Goal: Use online tool/utility: Utilize a website feature to perform a specific function

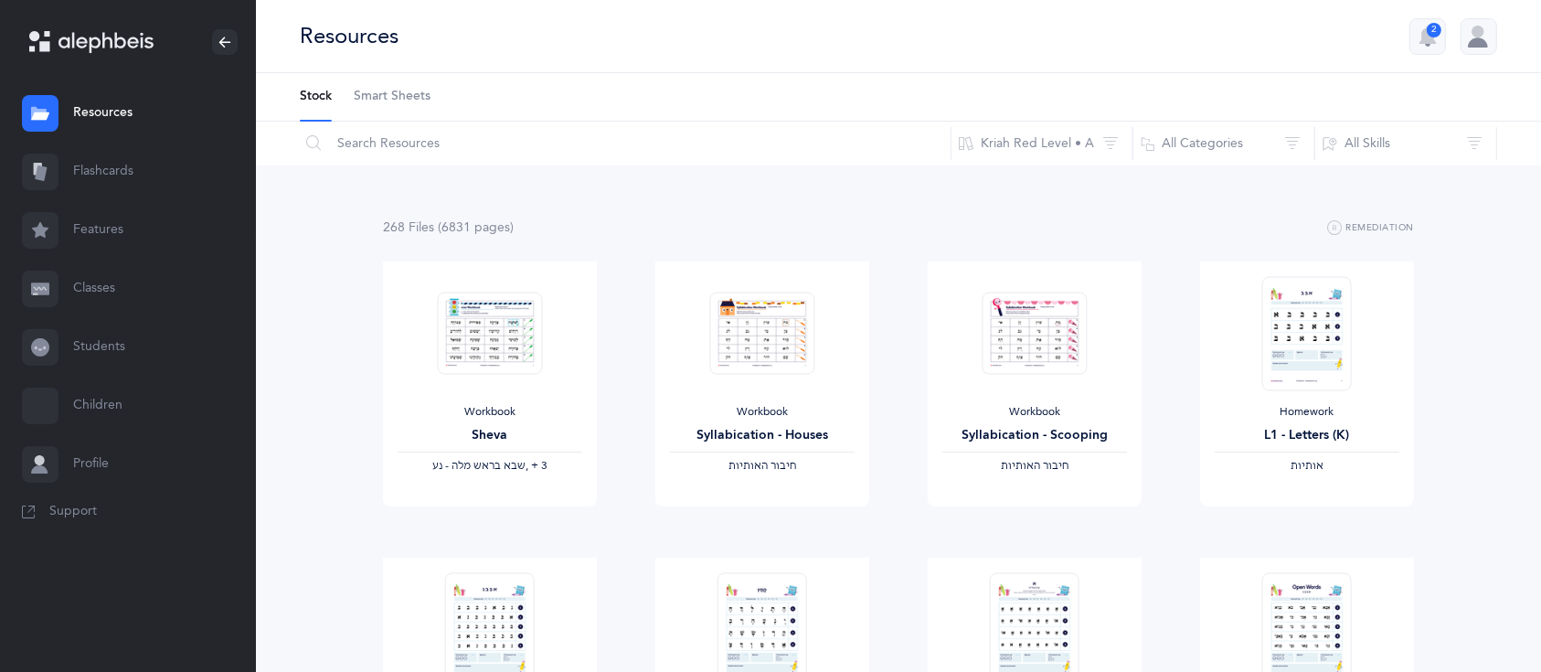
click at [110, 187] on link "Flashcards" at bounding box center [128, 172] width 256 height 58
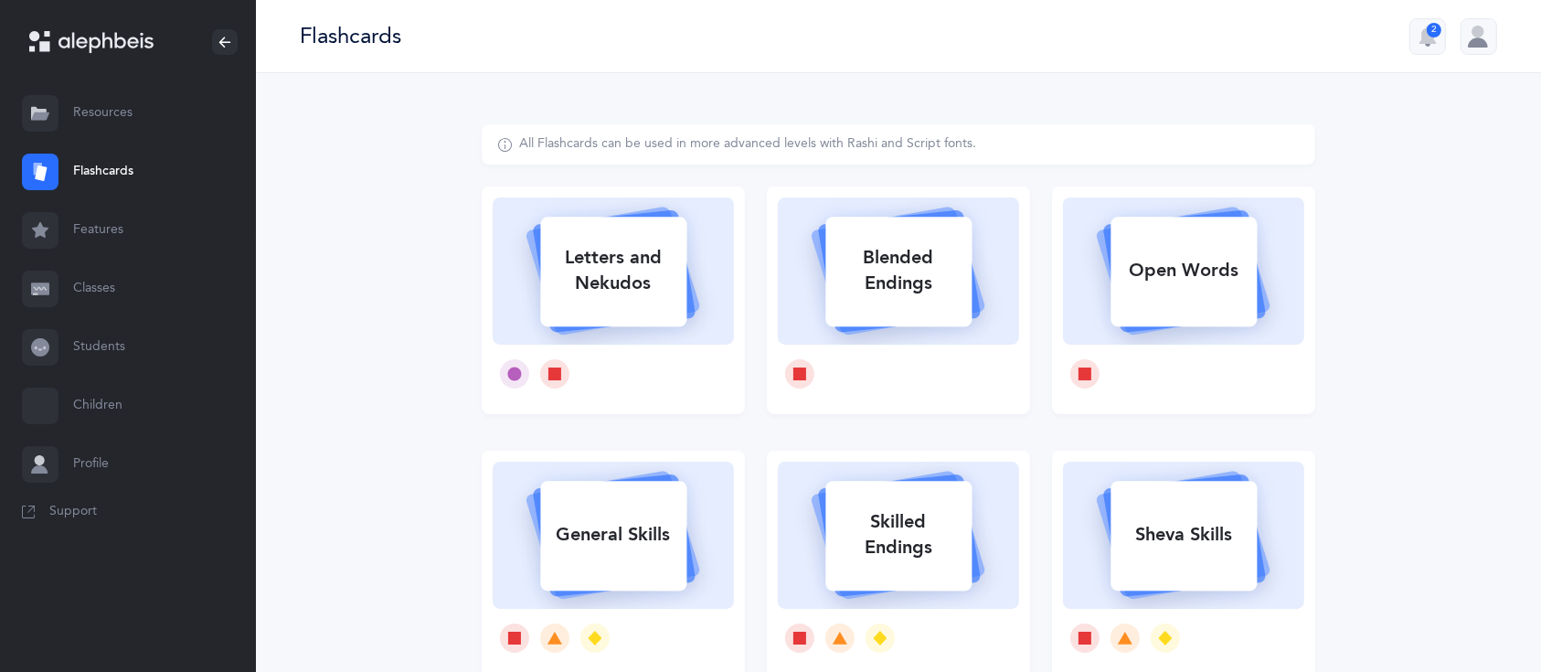
click at [583, 267] on div "Letters and Nekudos" at bounding box center [613, 270] width 146 height 73
select select
select select "single"
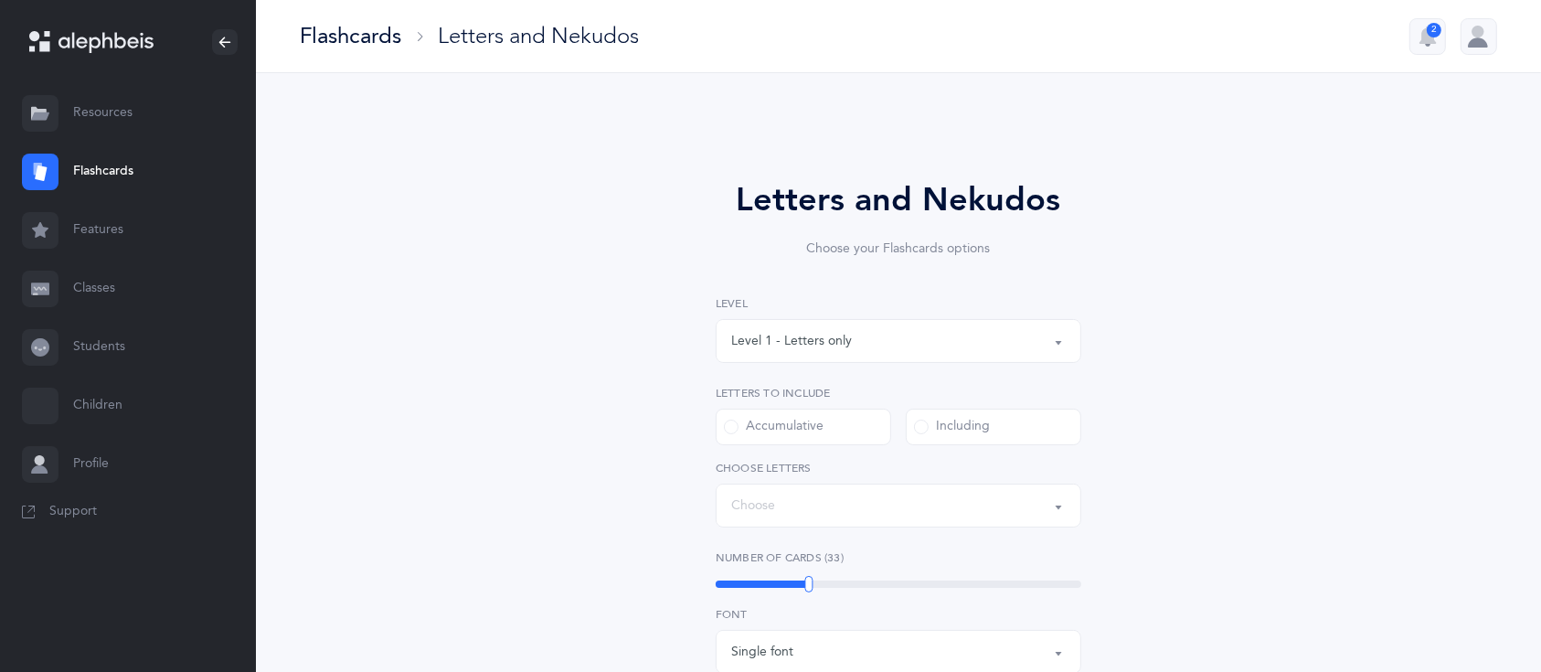
select select "27"
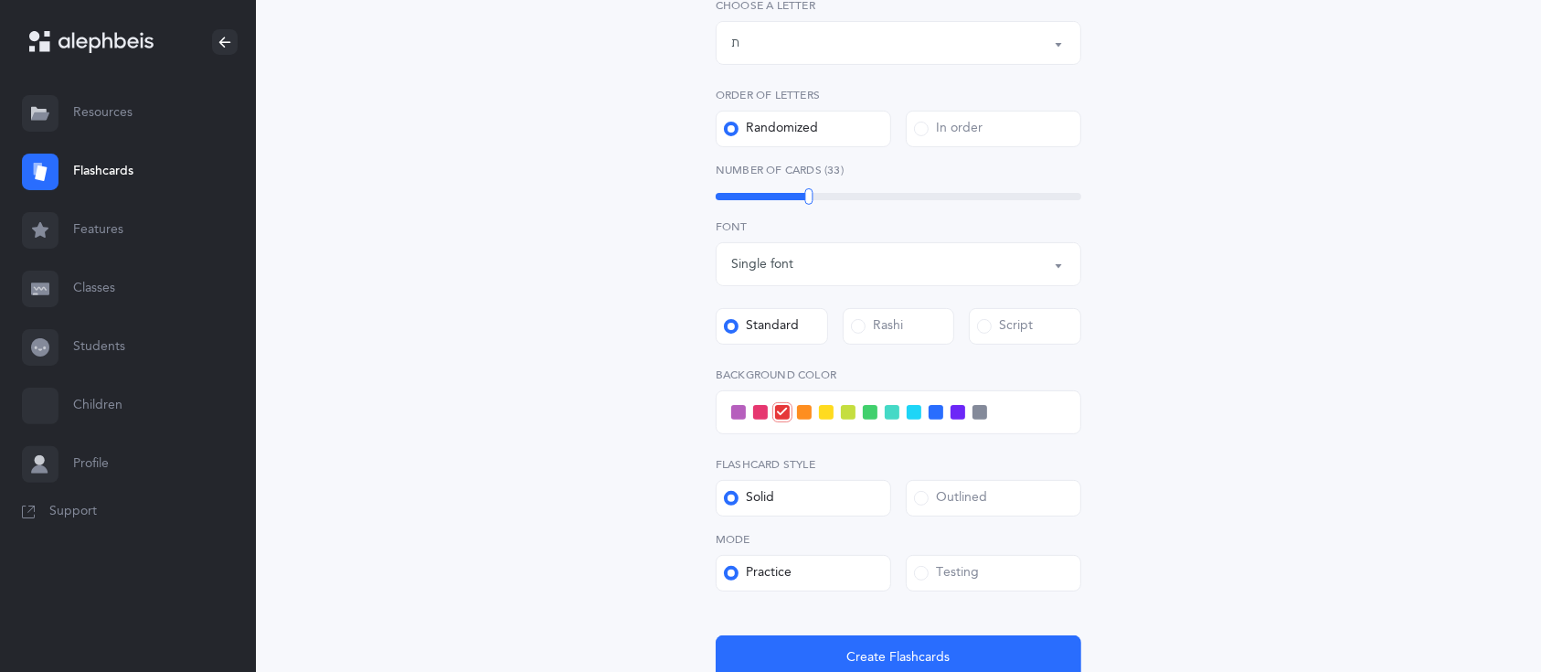
scroll to position [464, 0]
click at [938, 409] on span at bounding box center [936, 410] width 15 height 15
click at [0, 0] on input "checkbox" at bounding box center [0, 0] width 0 height 0
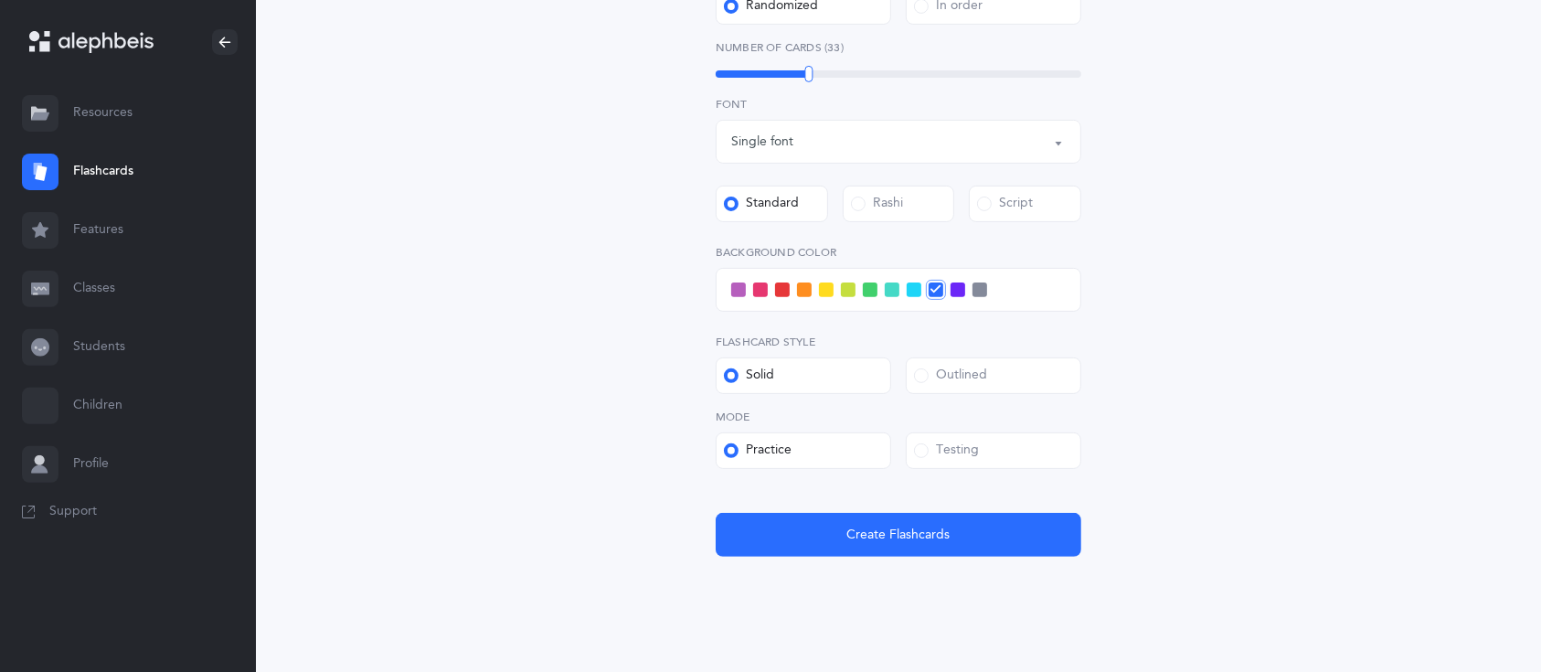
scroll to position [586, 0]
click at [950, 438] on label "Testing" at bounding box center [993, 449] width 175 height 37
click at [0, 0] on input "Testing" at bounding box center [0, 0] width 0 height 0
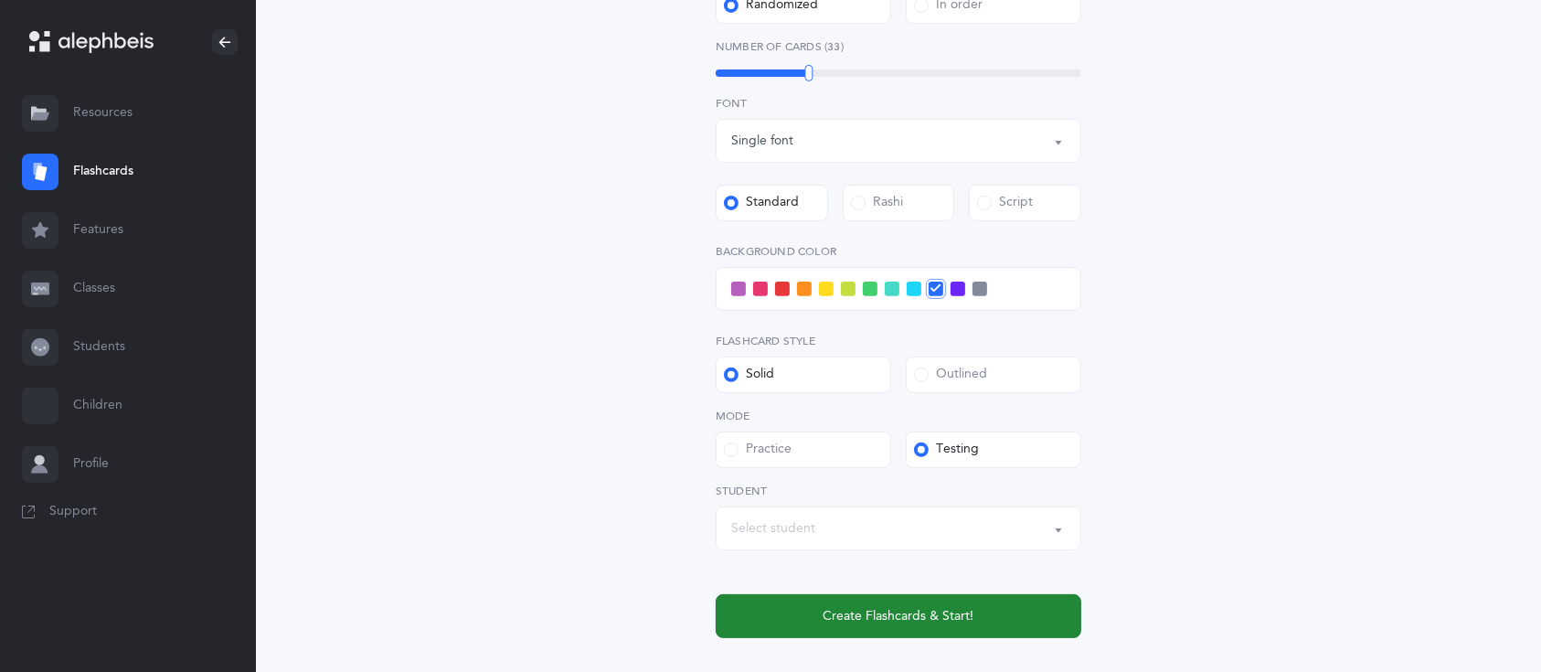
click at [894, 620] on span "Create Flashcards & Start!" at bounding box center [898, 616] width 151 height 19
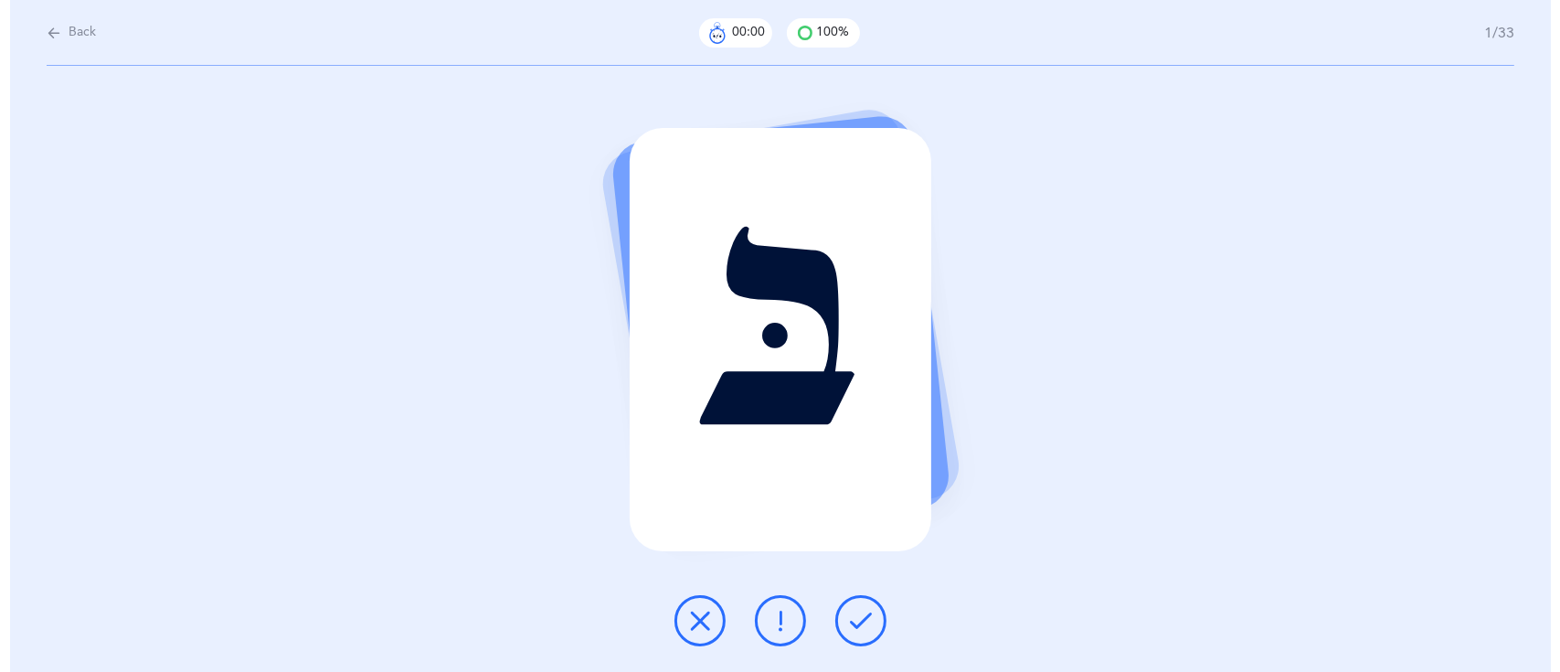
scroll to position [0, 0]
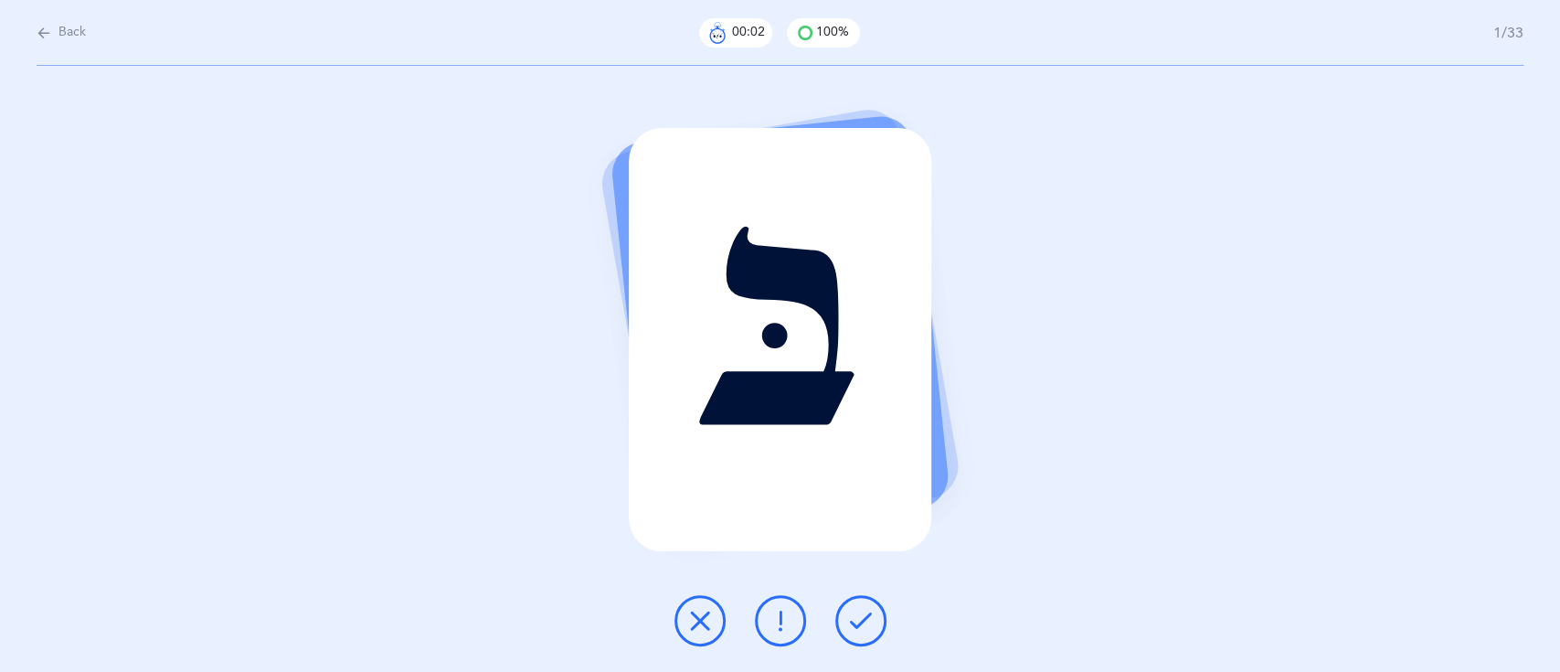
click at [872, 633] on button at bounding box center [860, 620] width 51 height 51
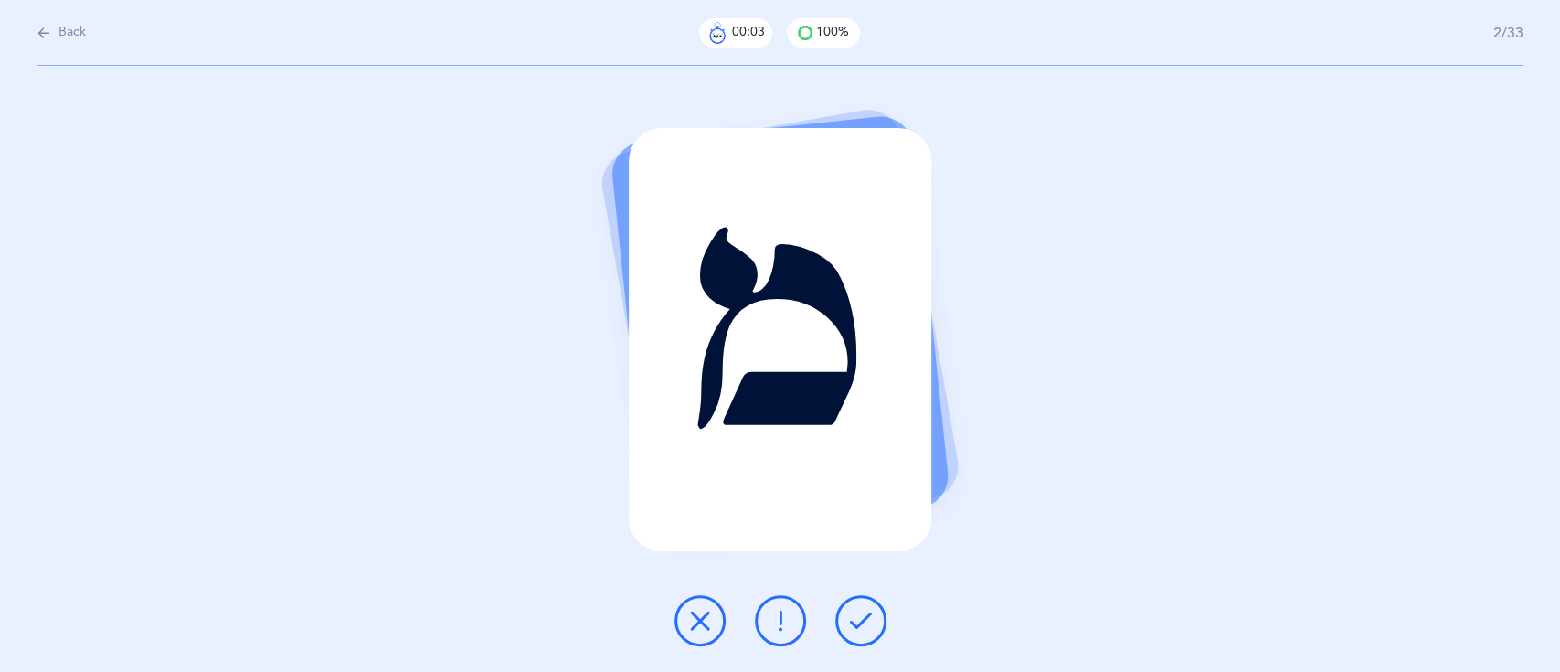
click at [872, 633] on button at bounding box center [860, 620] width 51 height 51
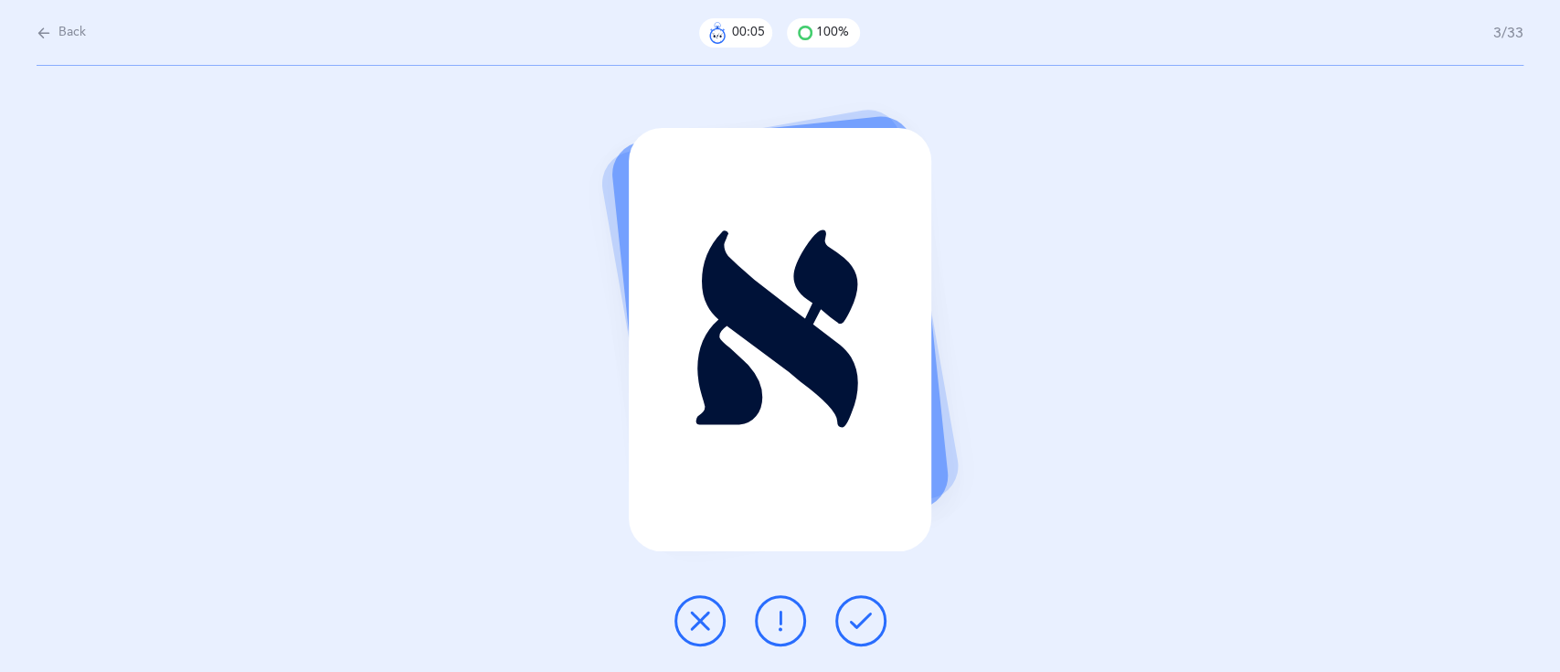
click at [872, 633] on button at bounding box center [860, 620] width 51 height 51
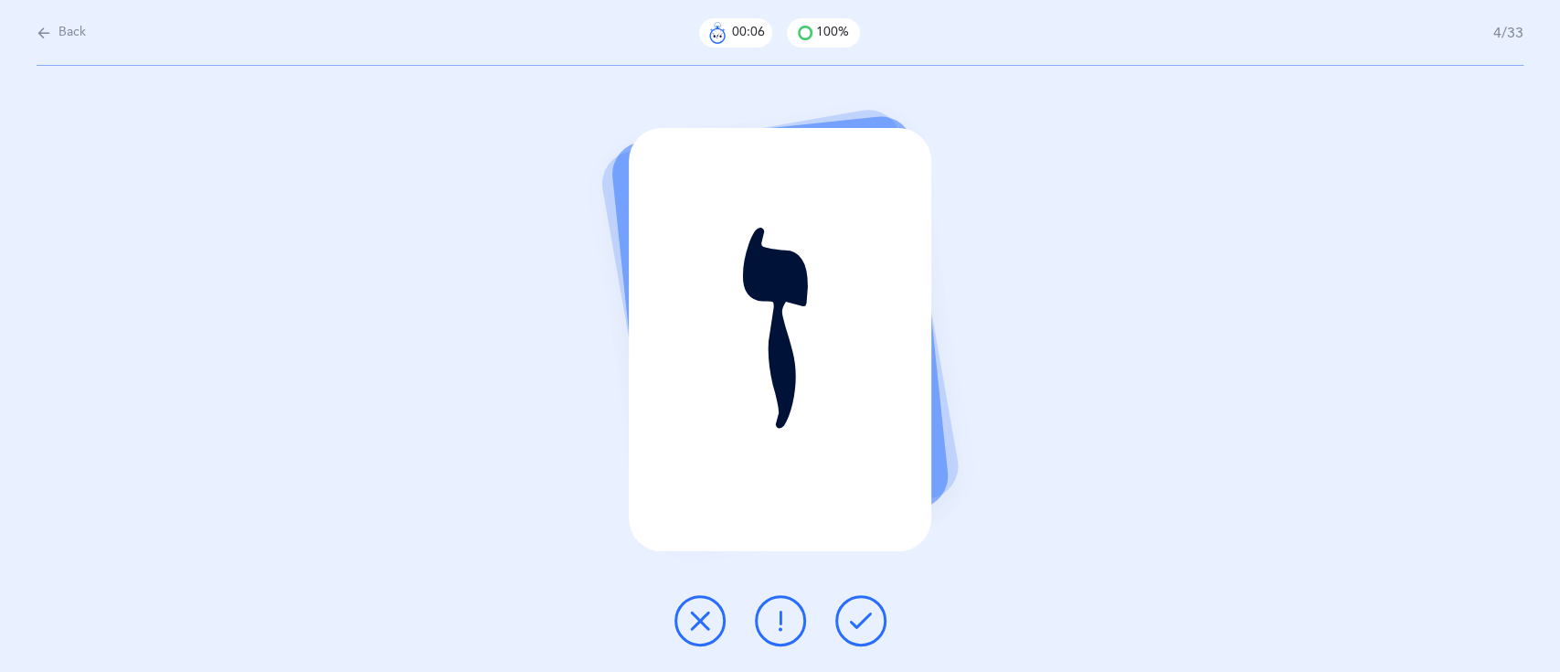
click at [872, 633] on button at bounding box center [860, 620] width 51 height 51
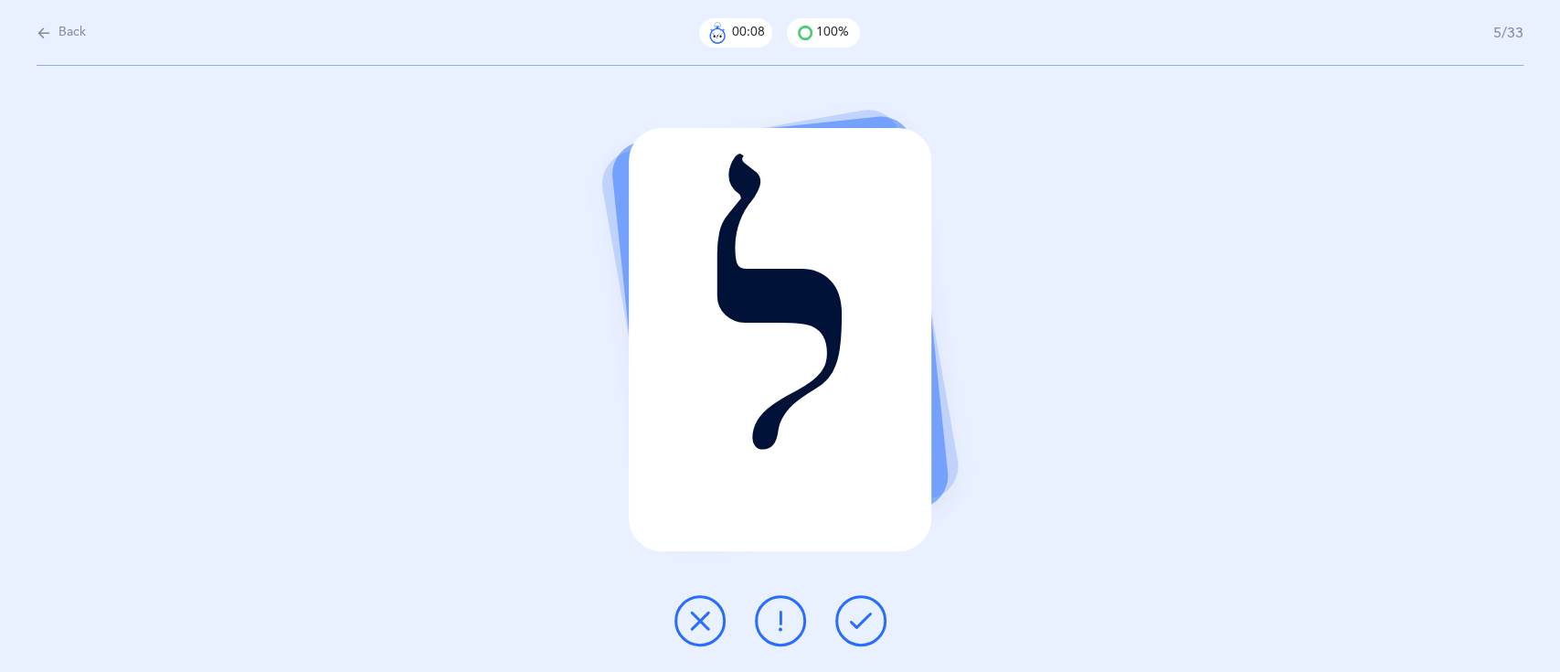
click at [872, 633] on button at bounding box center [860, 620] width 51 height 51
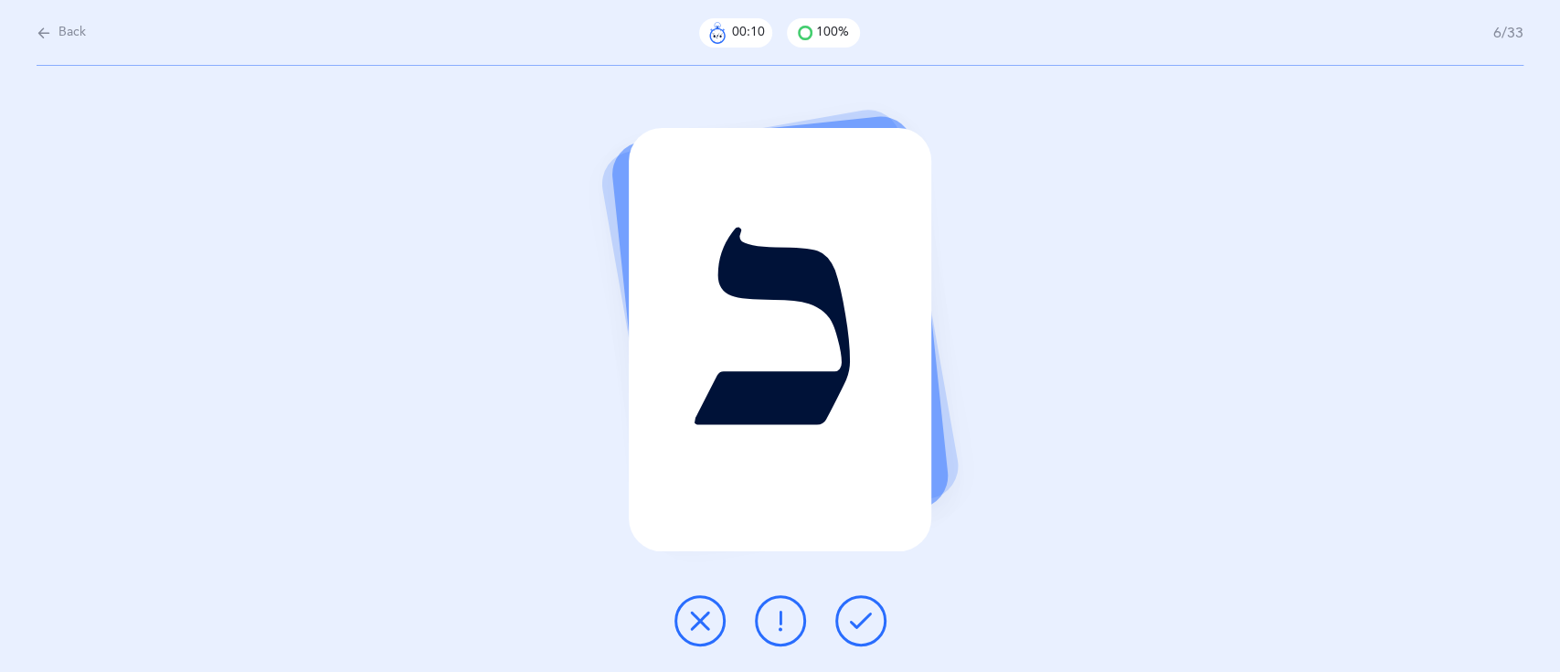
click at [872, 633] on button at bounding box center [860, 620] width 51 height 51
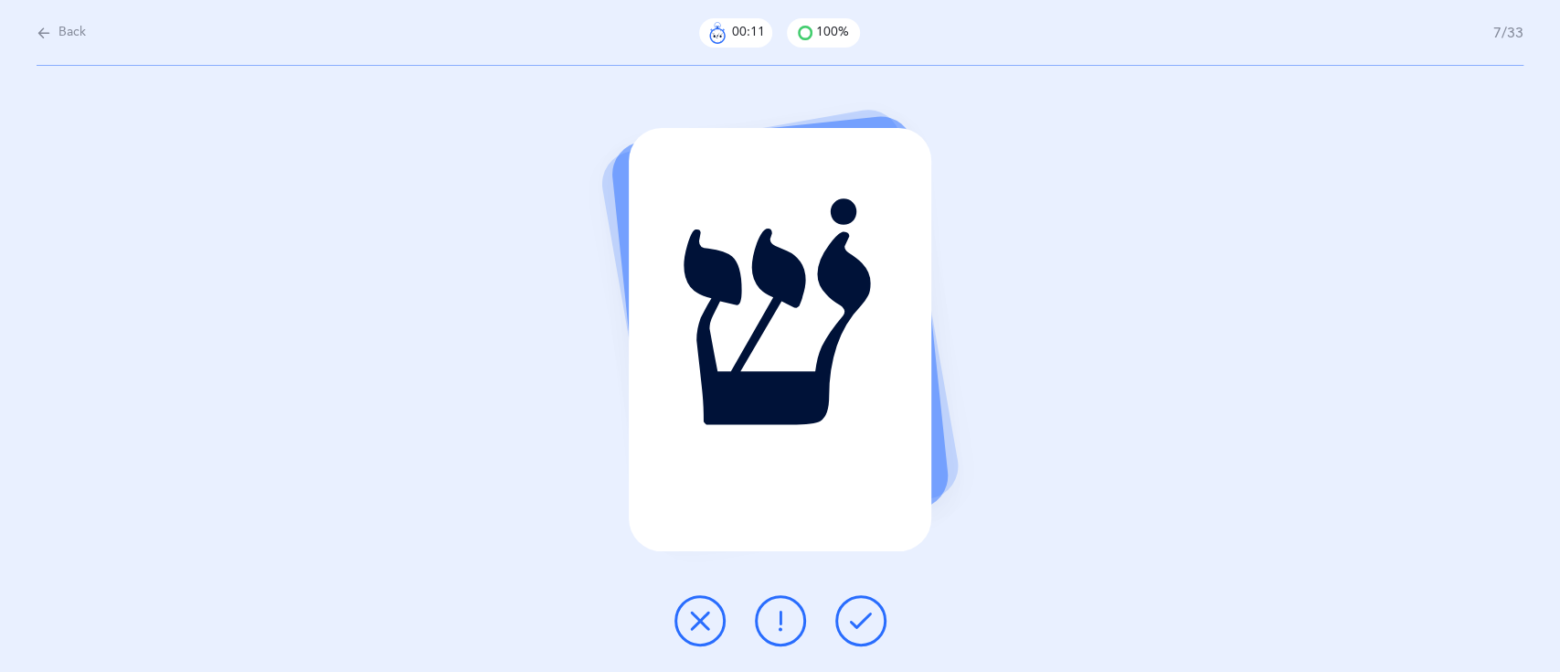
click at [872, 633] on button at bounding box center [860, 620] width 51 height 51
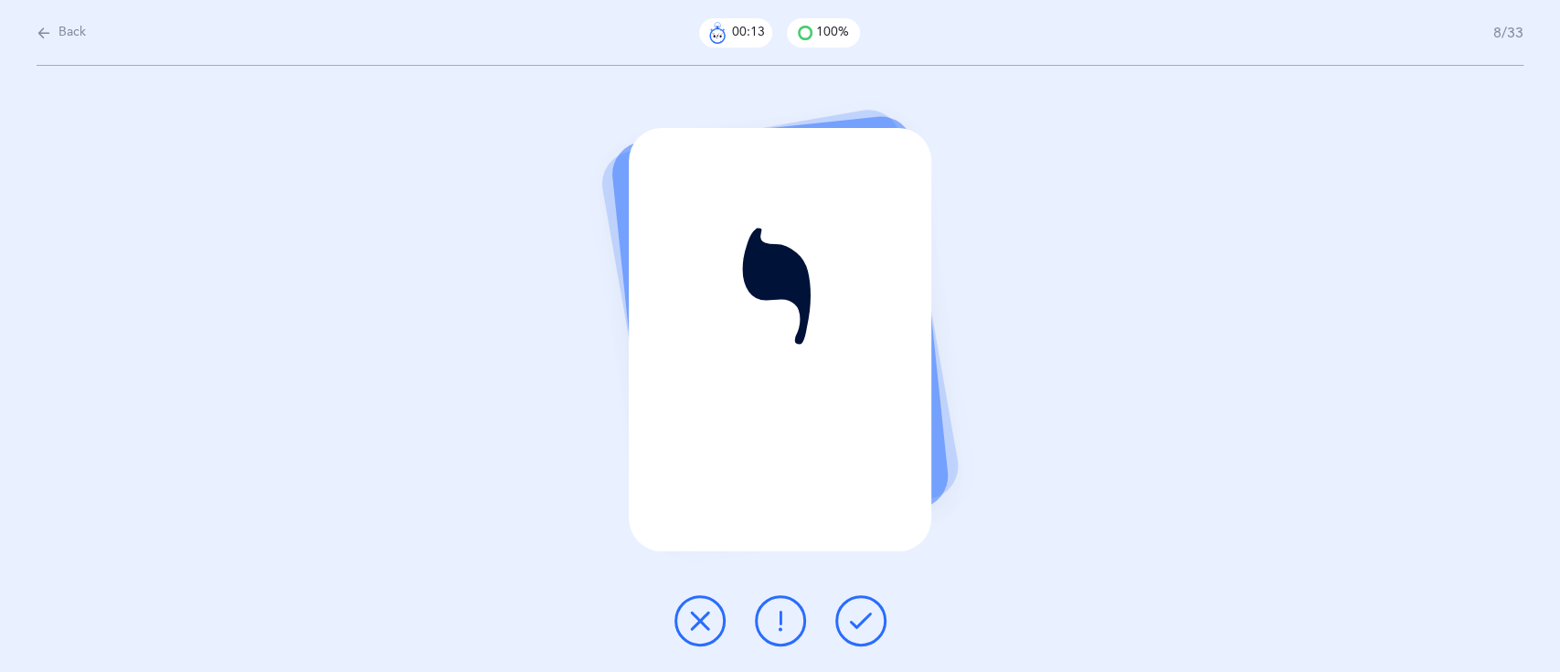
click at [872, 633] on button at bounding box center [860, 620] width 51 height 51
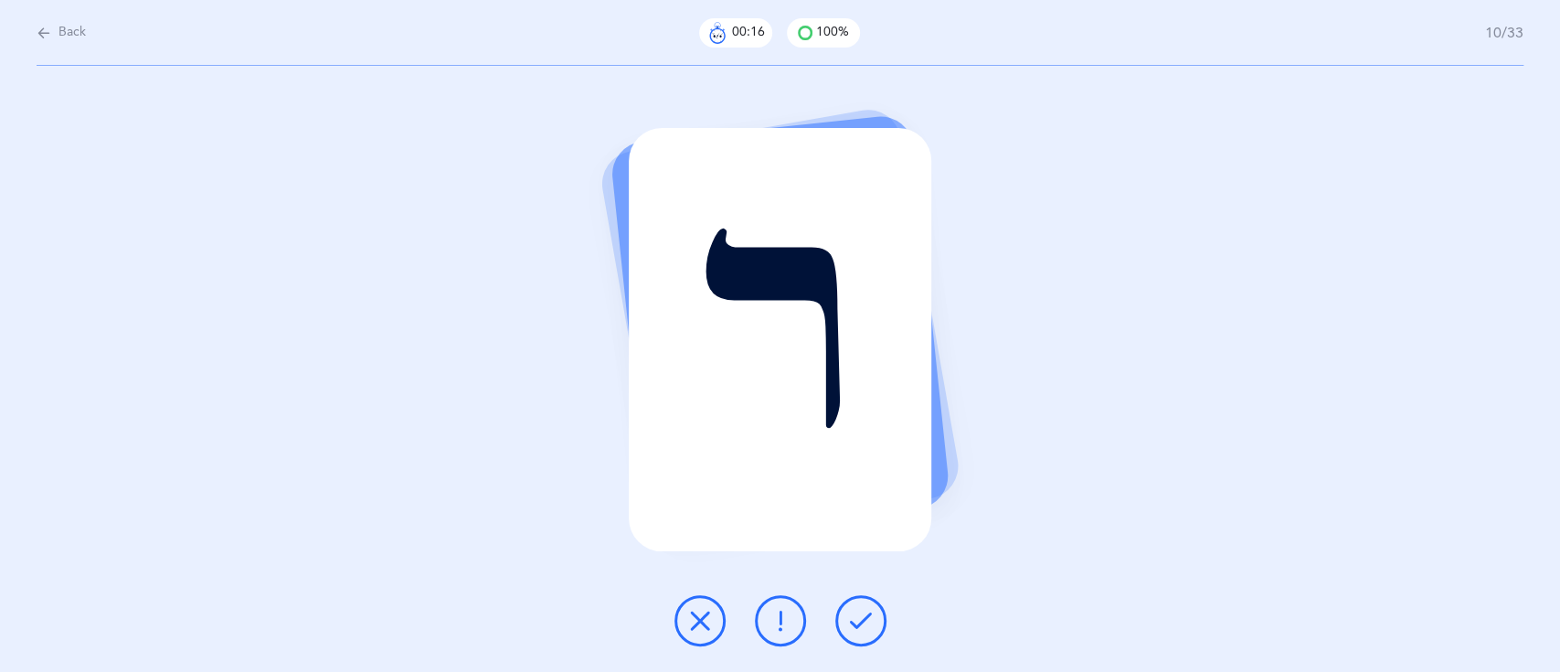
click at [872, 633] on button at bounding box center [860, 620] width 51 height 51
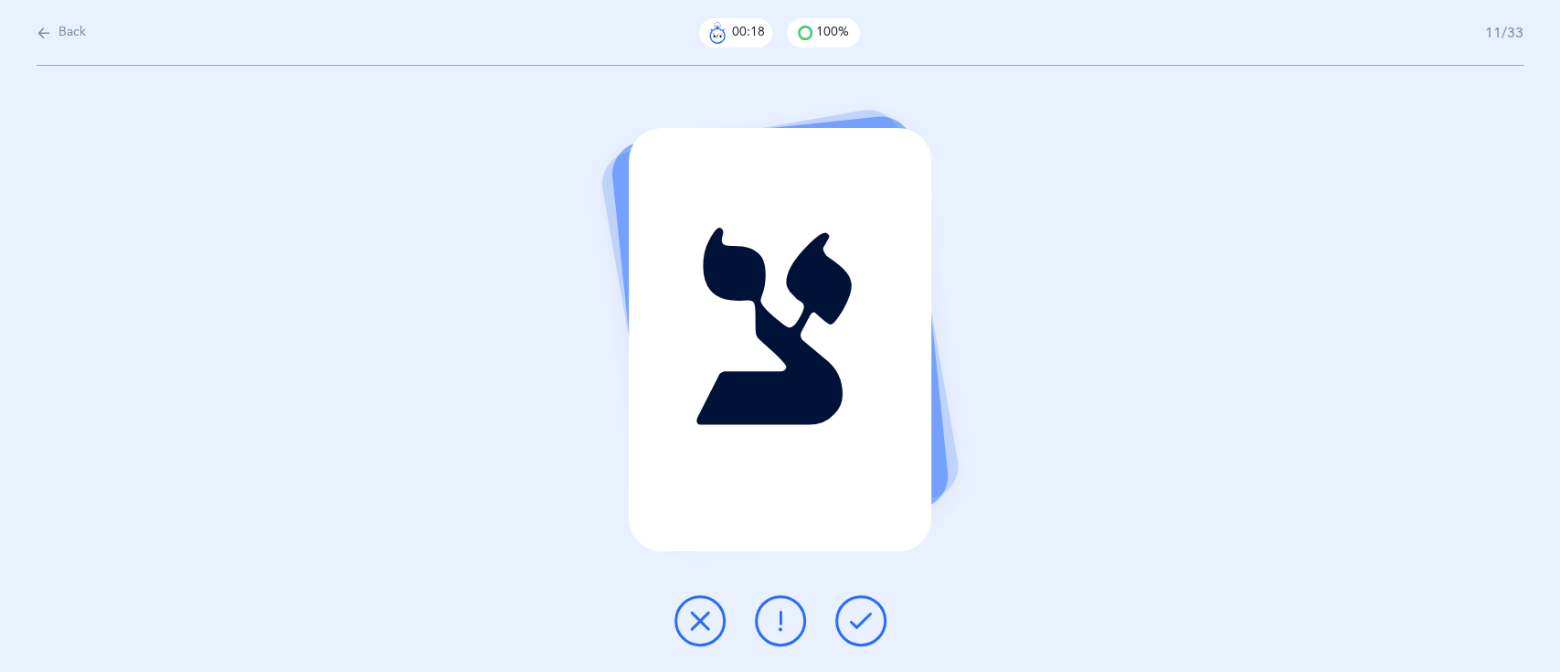
click at [872, 633] on button at bounding box center [860, 620] width 51 height 51
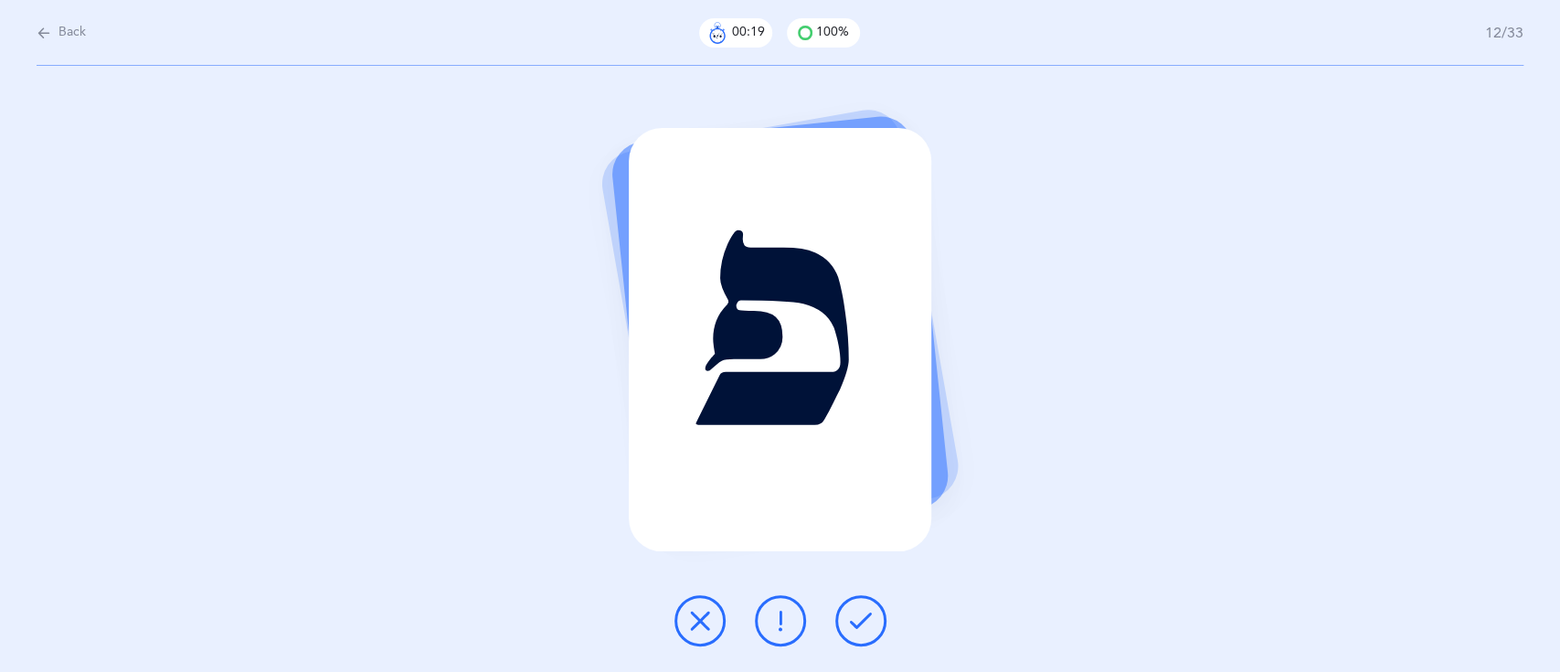
click at [872, 633] on button at bounding box center [860, 620] width 51 height 51
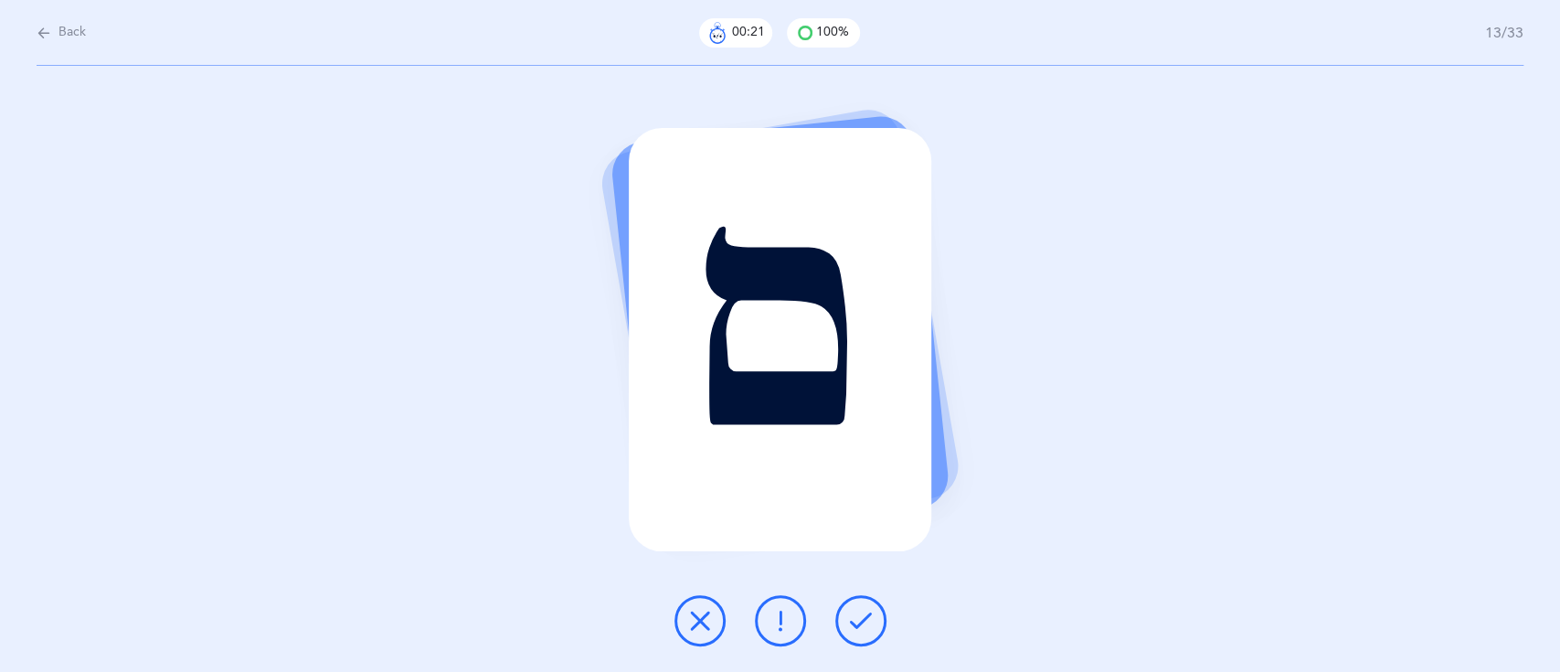
click at [872, 633] on button at bounding box center [860, 620] width 51 height 51
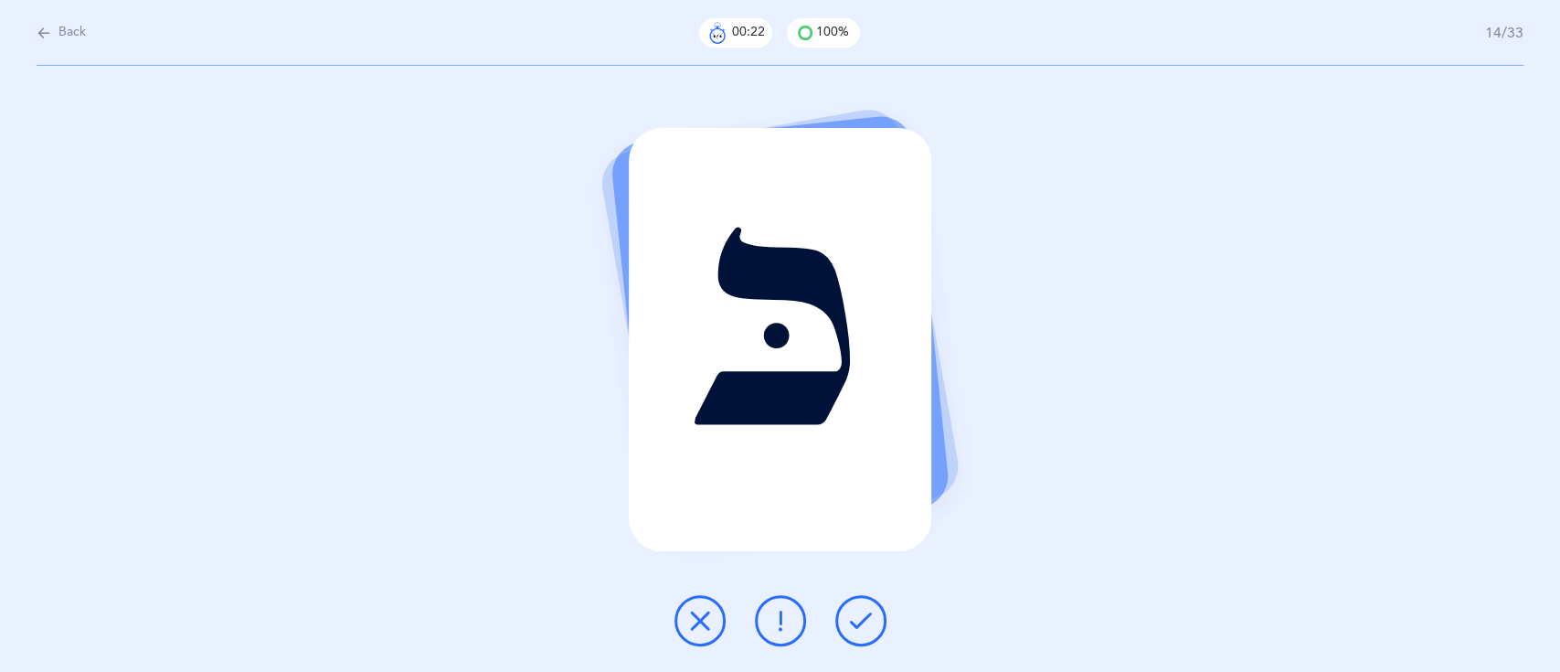
click at [872, 633] on button at bounding box center [860, 620] width 51 height 51
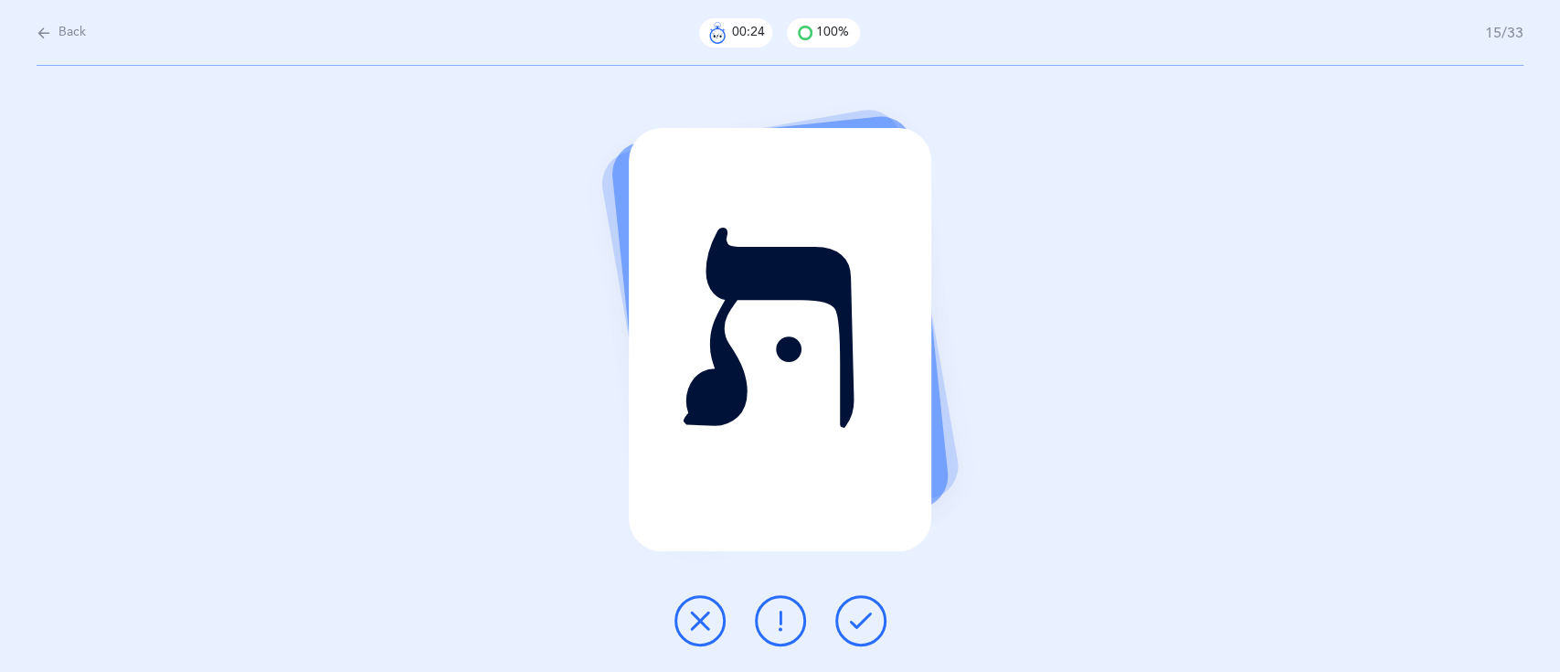
click at [872, 633] on button at bounding box center [860, 620] width 51 height 51
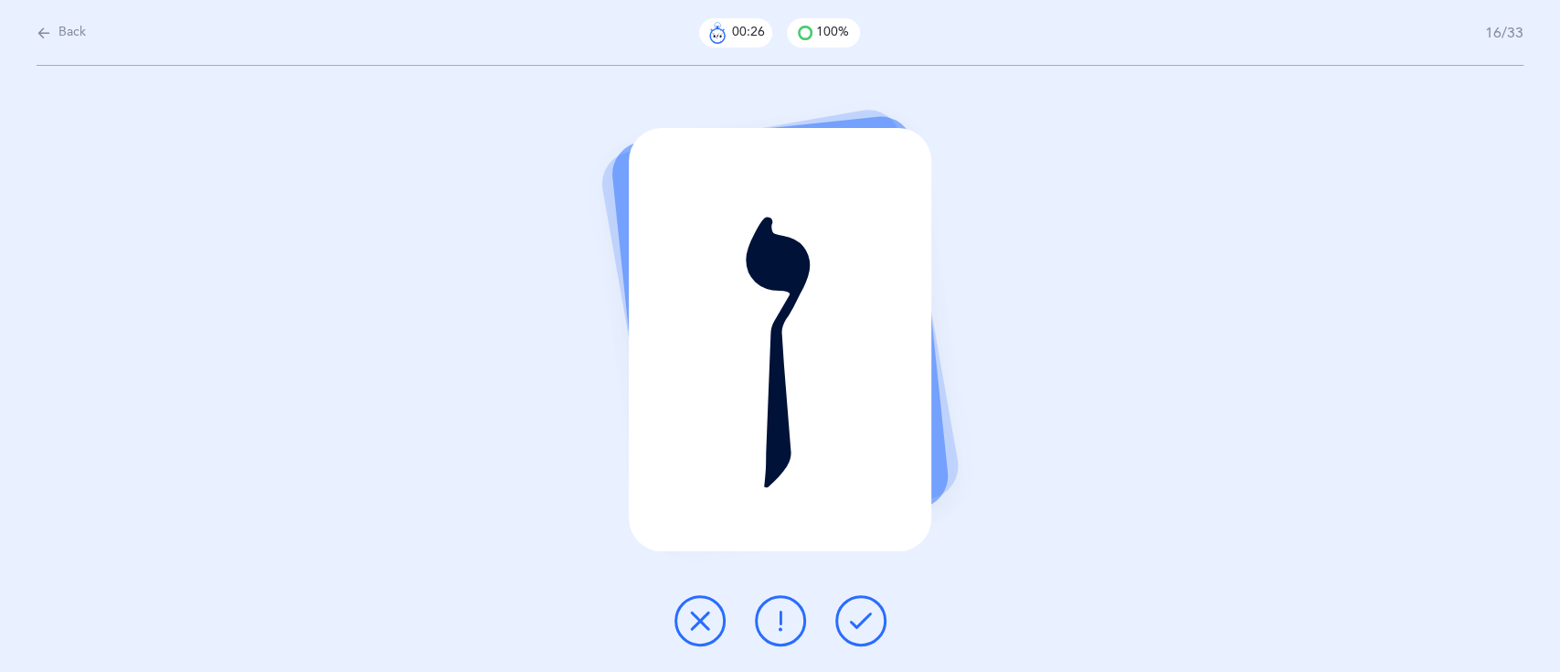
click at [872, 633] on button at bounding box center [860, 620] width 51 height 51
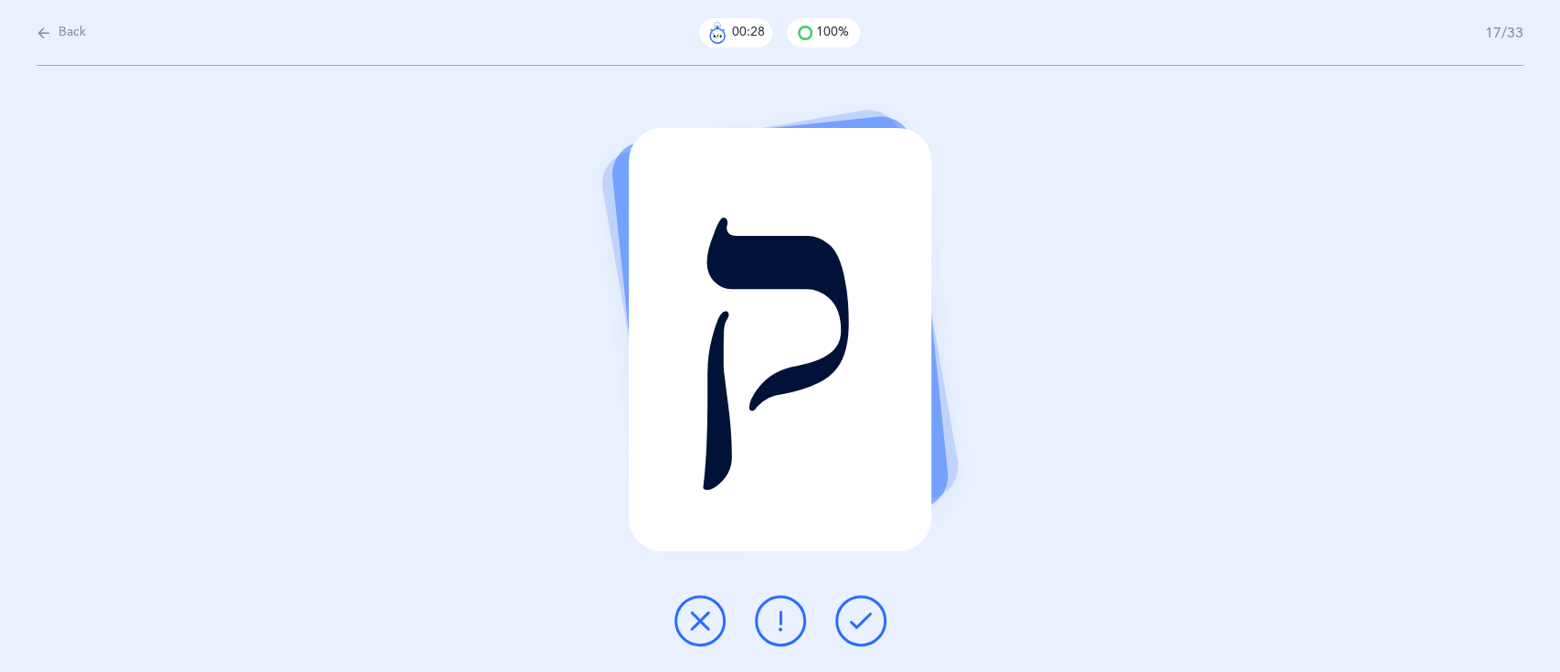
click at [872, 633] on button at bounding box center [860, 620] width 51 height 51
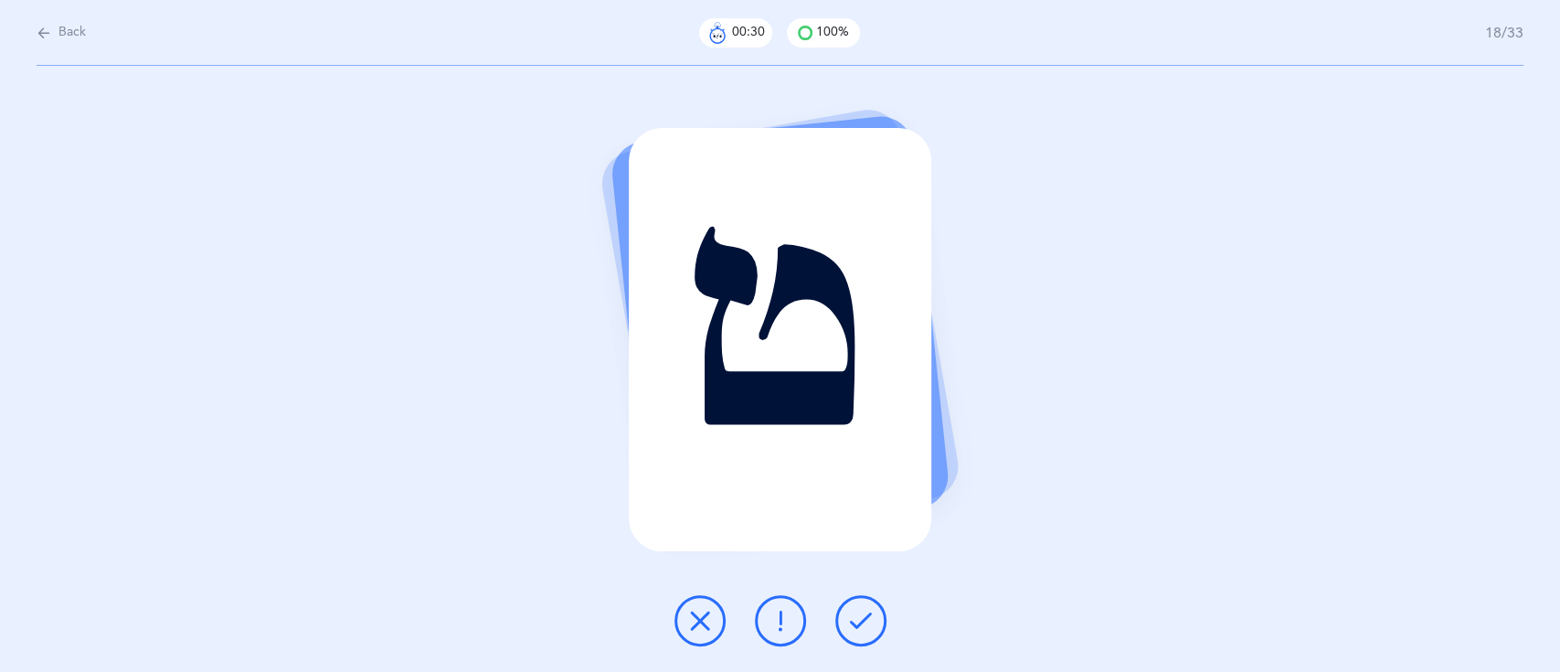
click at [872, 633] on button at bounding box center [860, 620] width 51 height 51
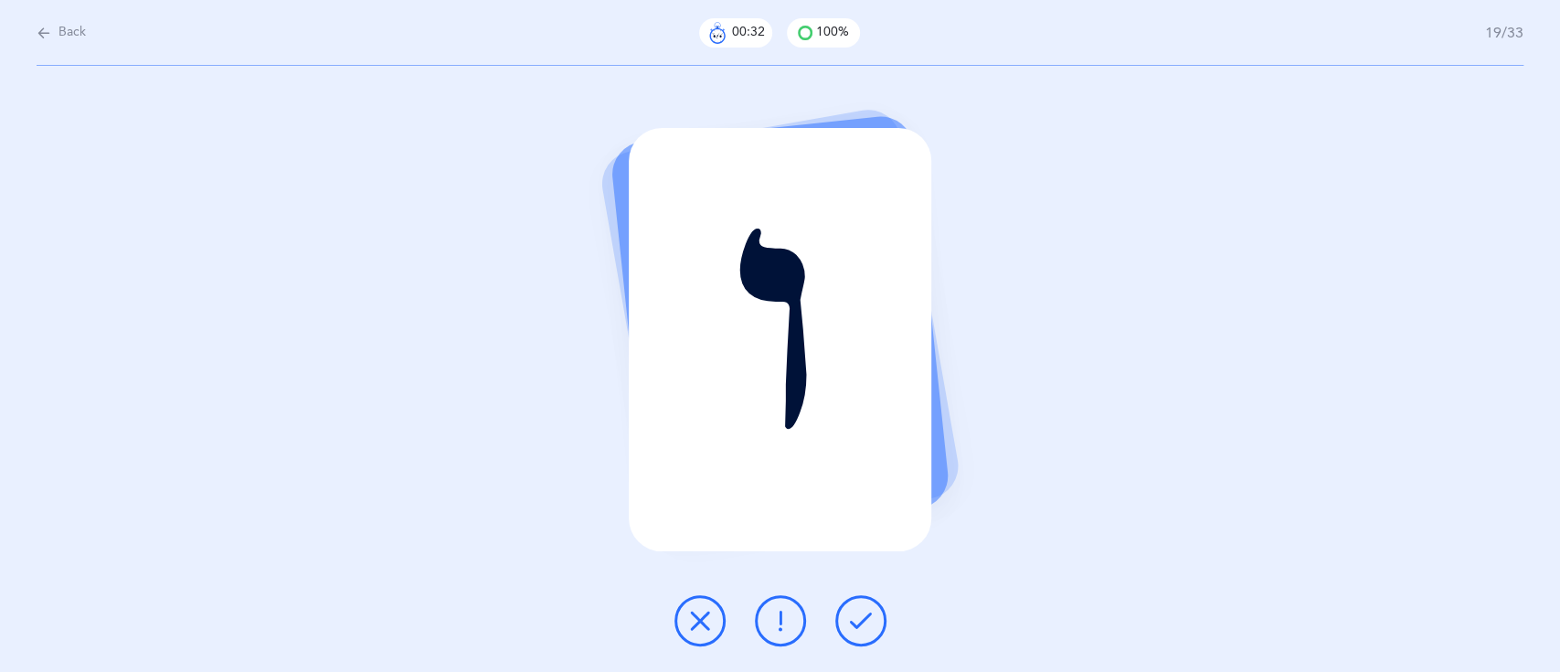
click at [872, 633] on button at bounding box center [860, 620] width 51 height 51
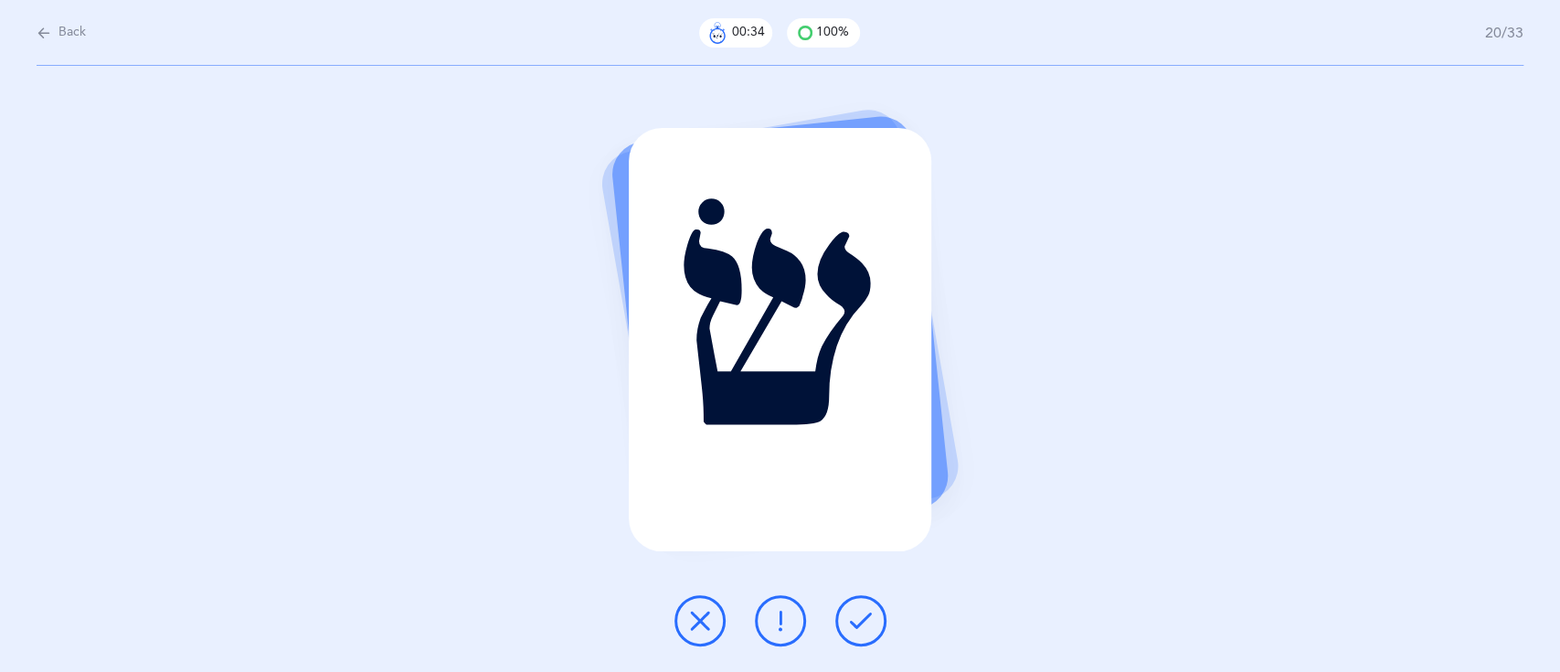
click at [872, 633] on button at bounding box center [860, 620] width 51 height 51
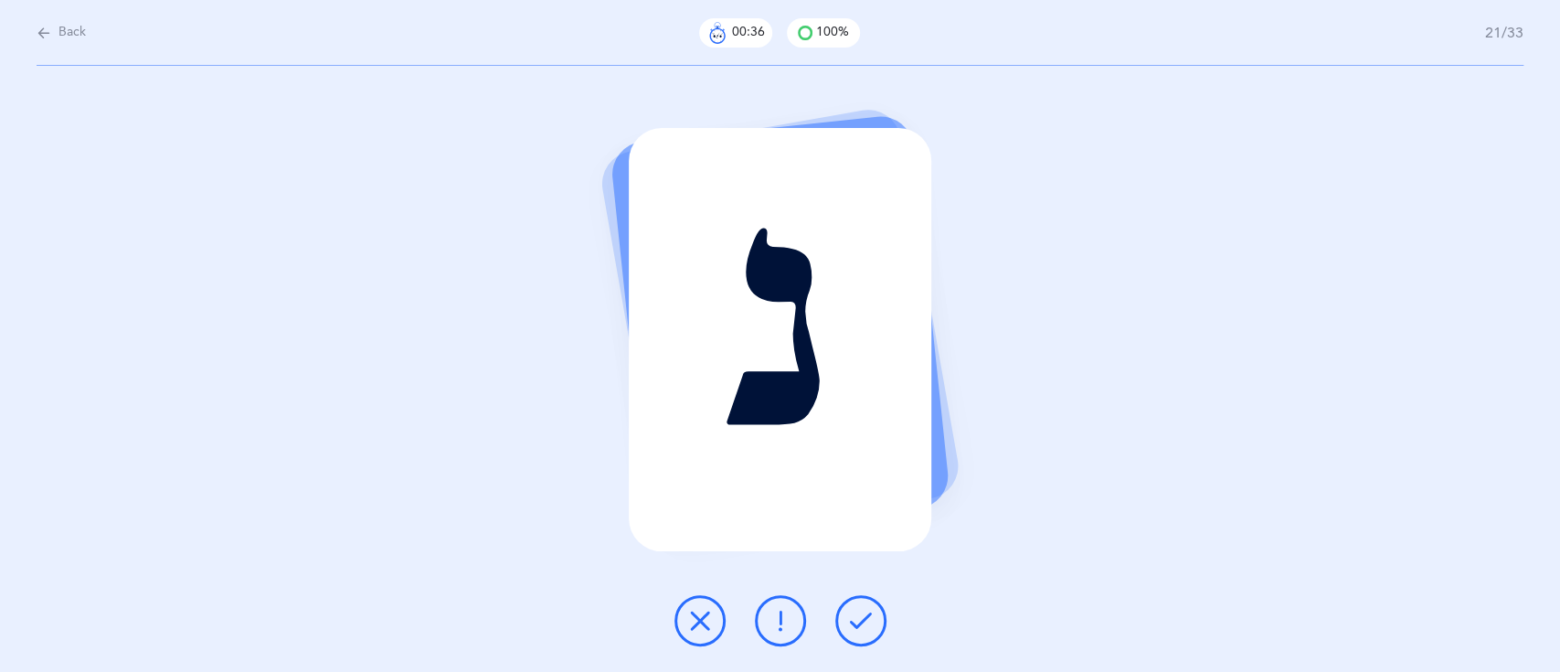
click at [872, 633] on button at bounding box center [860, 620] width 51 height 51
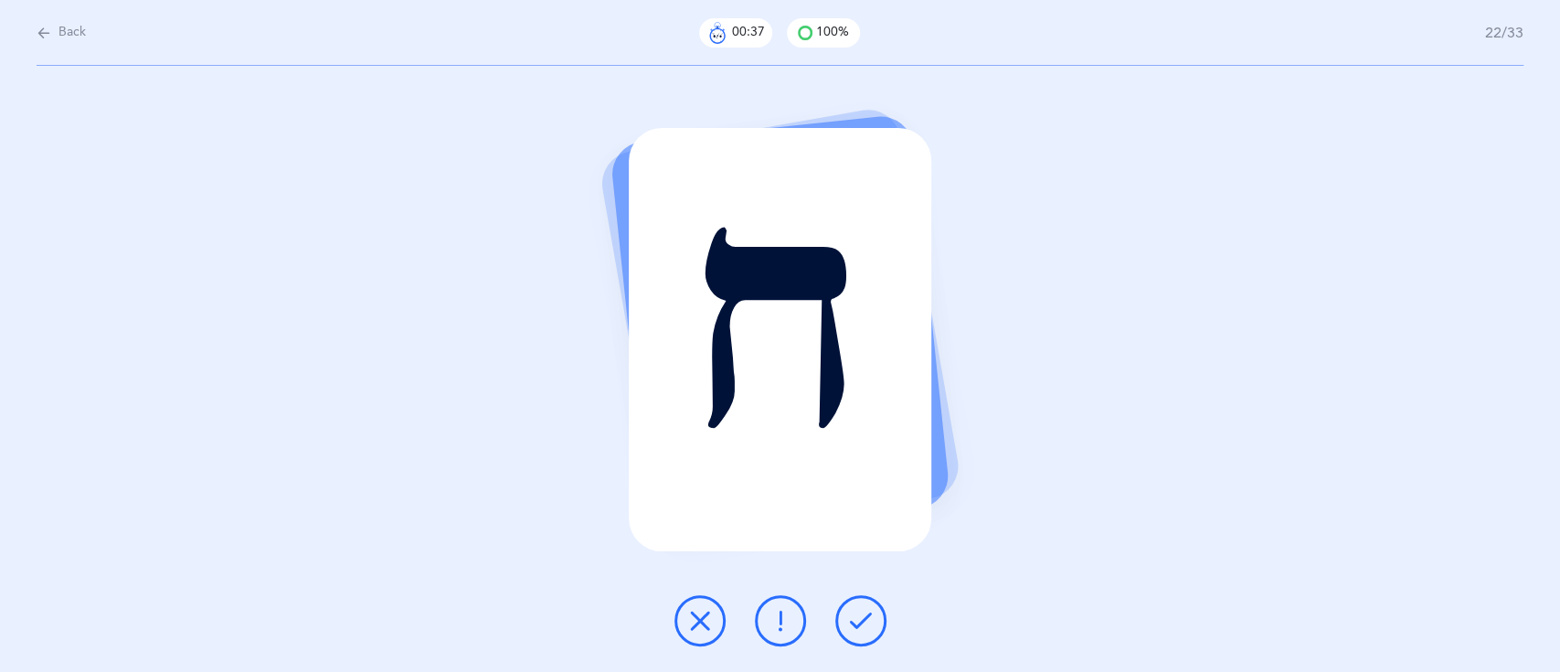
click at [872, 633] on button at bounding box center [860, 620] width 51 height 51
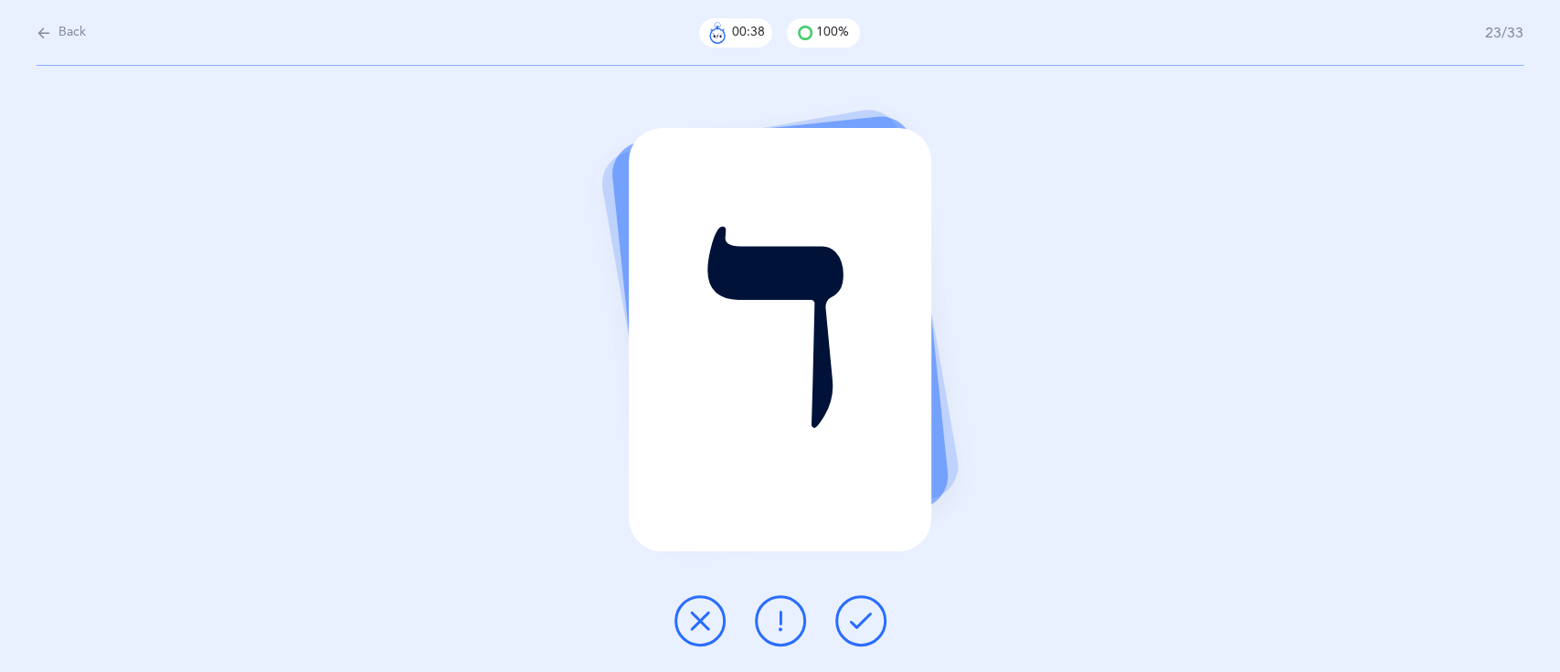
click at [872, 633] on button at bounding box center [860, 620] width 51 height 51
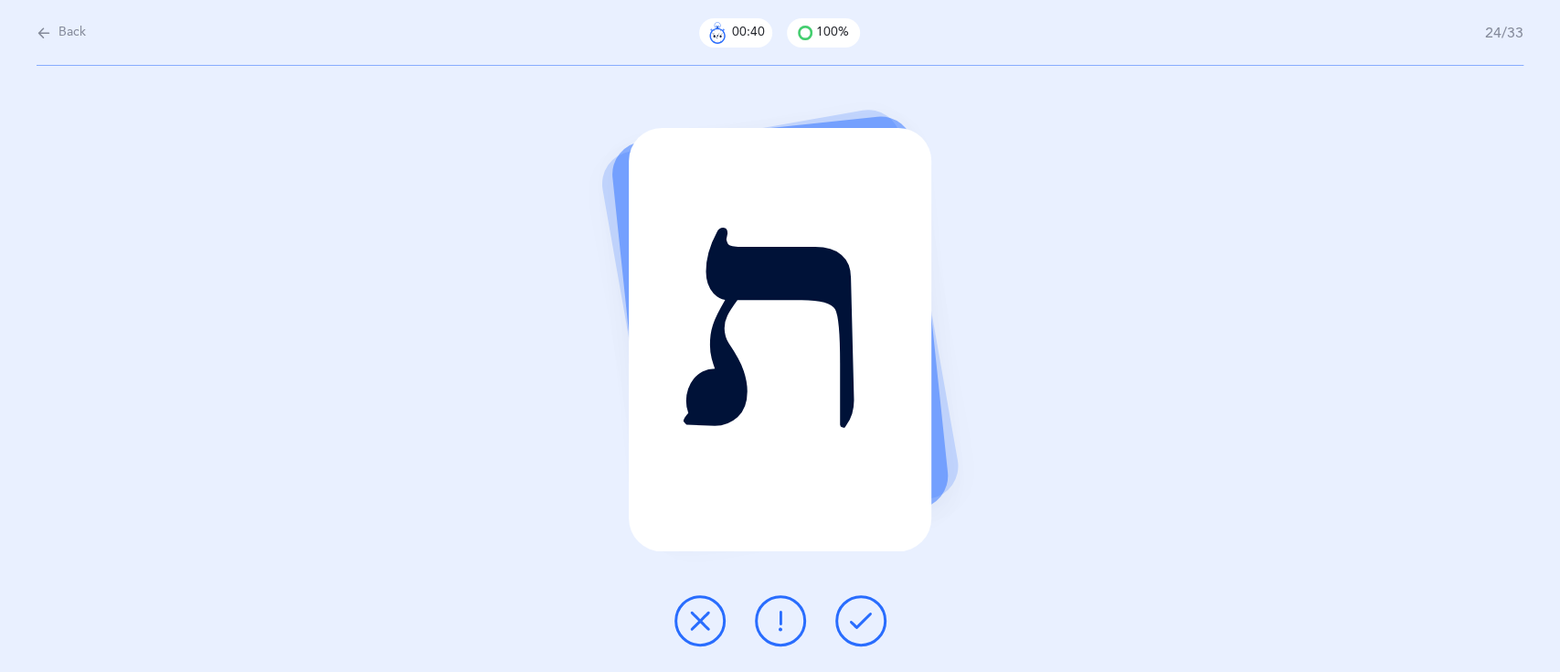
click at [872, 633] on button at bounding box center [860, 620] width 51 height 51
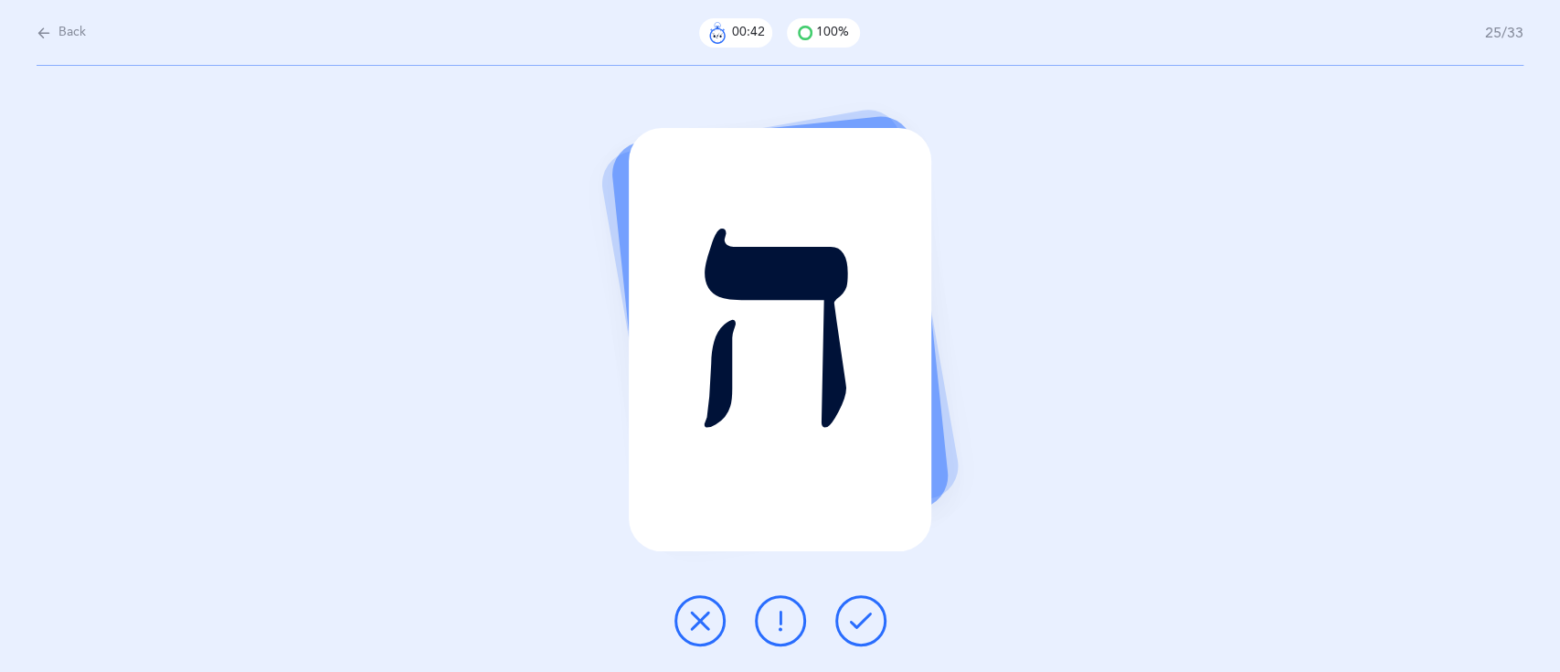
click at [872, 633] on button at bounding box center [860, 620] width 51 height 51
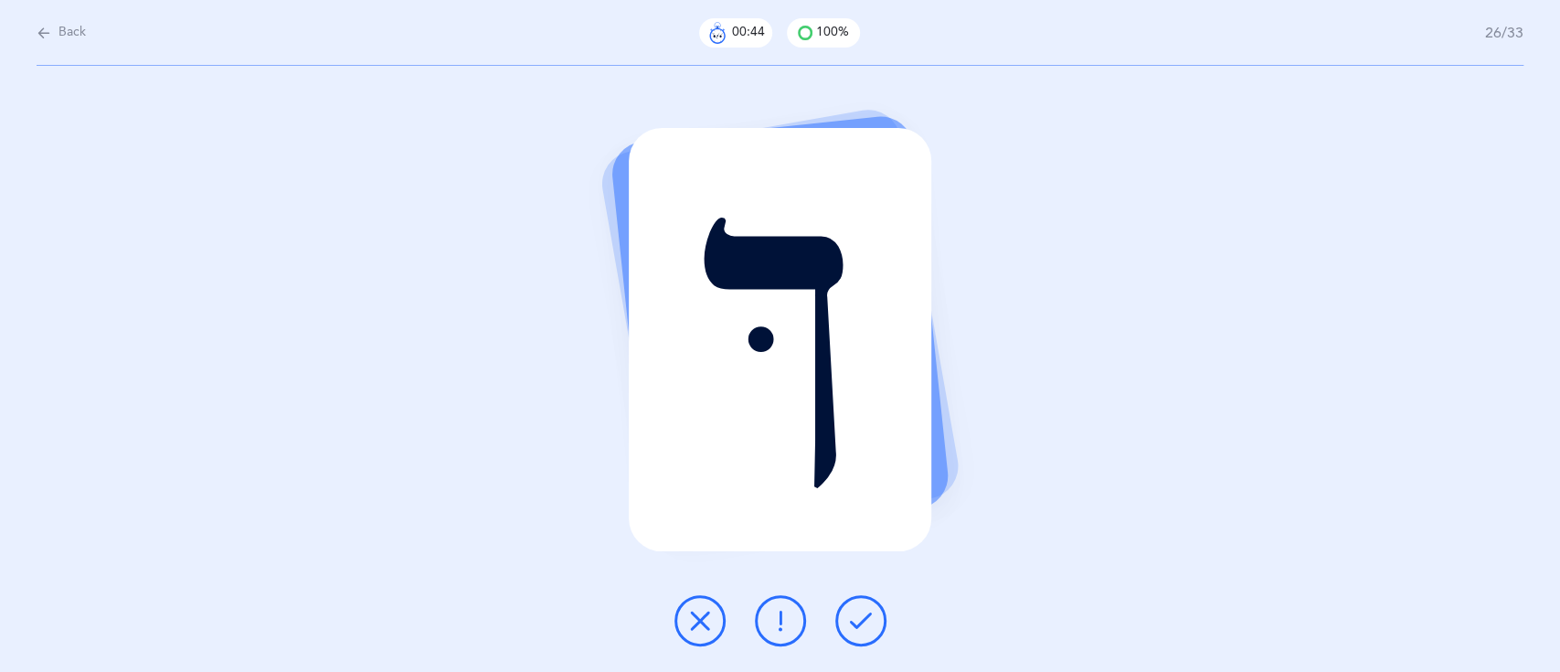
click at [872, 633] on button at bounding box center [860, 620] width 51 height 51
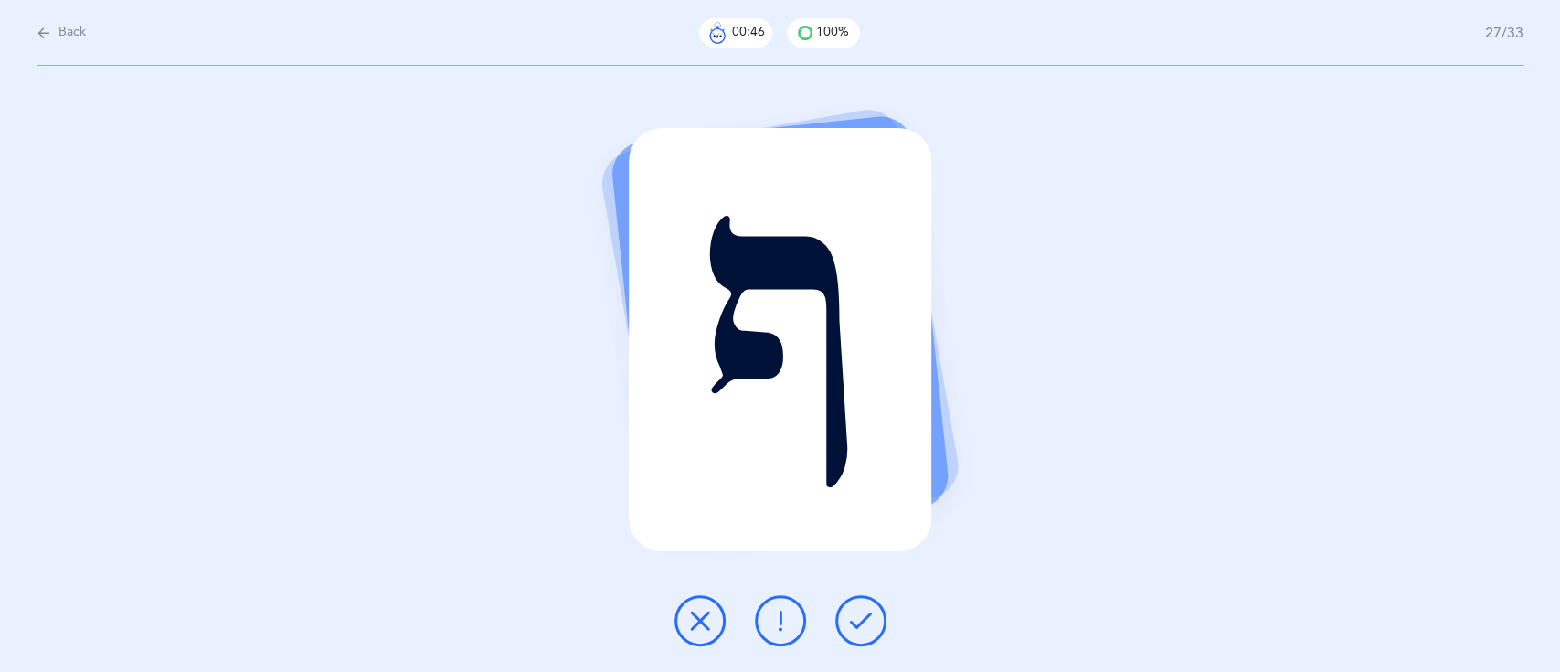
click at [872, 633] on button at bounding box center [860, 620] width 51 height 51
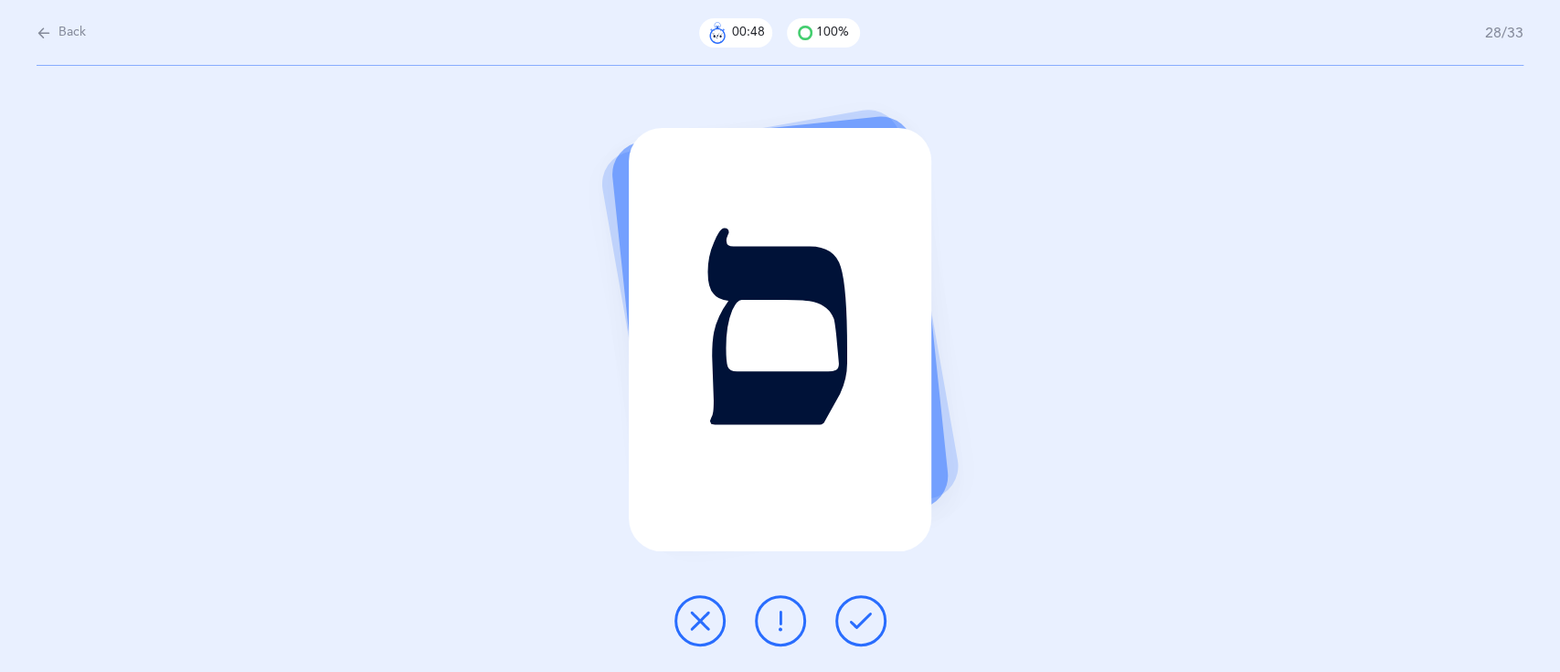
click at [872, 633] on button at bounding box center [860, 620] width 51 height 51
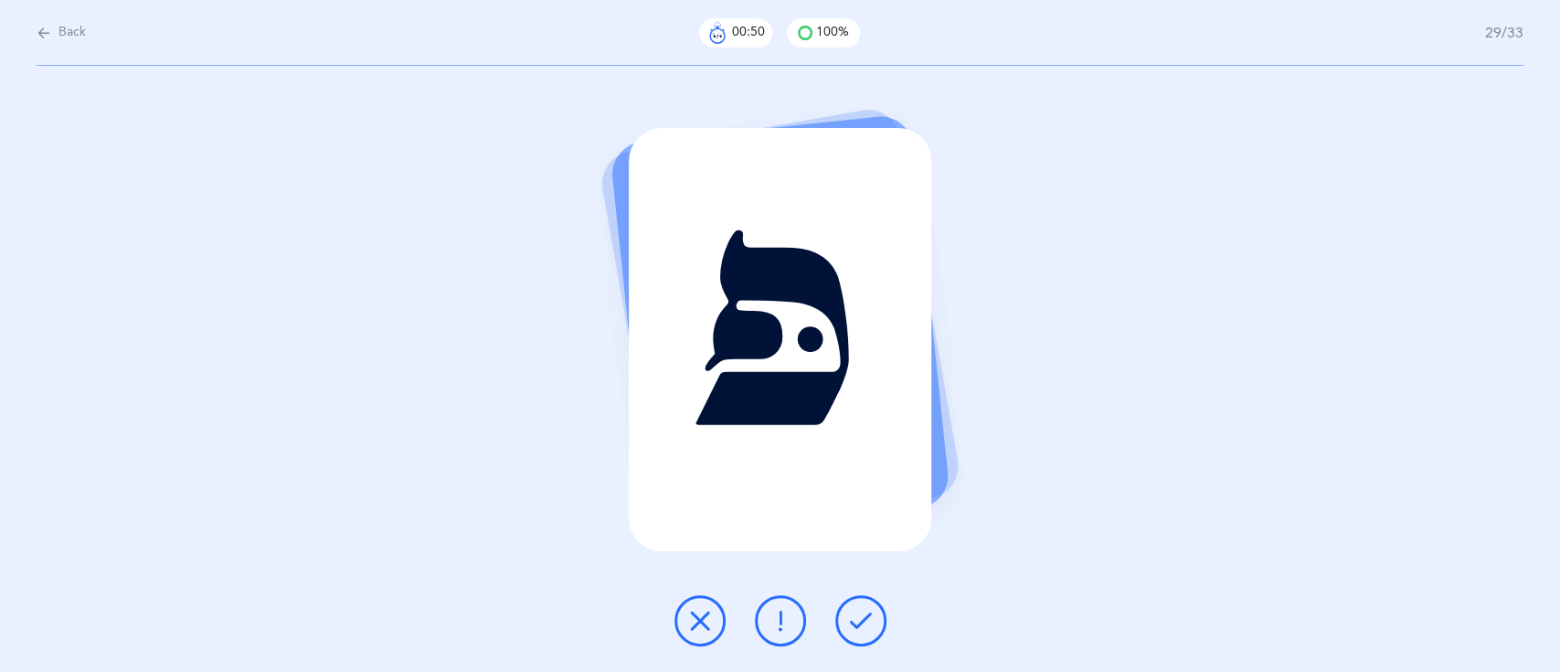
click at [872, 633] on button at bounding box center [860, 620] width 51 height 51
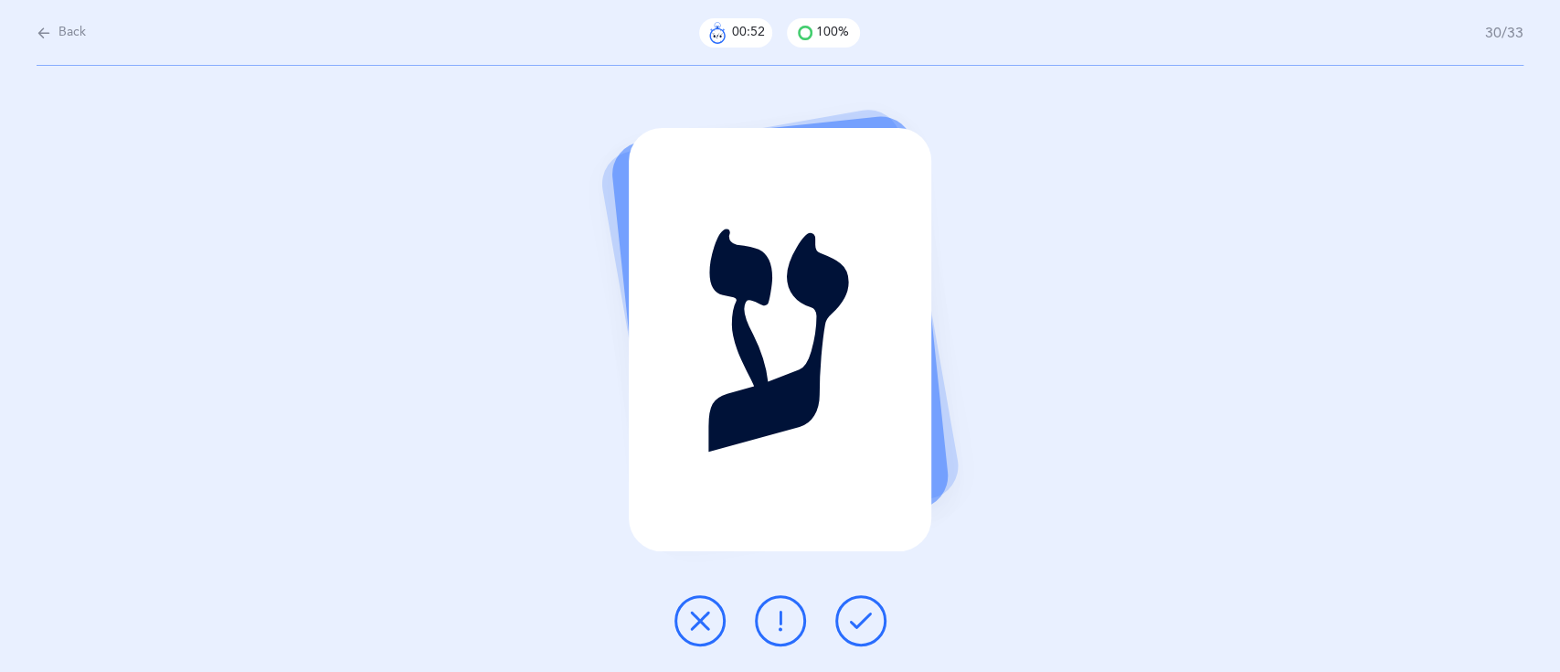
click at [872, 633] on button at bounding box center [860, 620] width 51 height 51
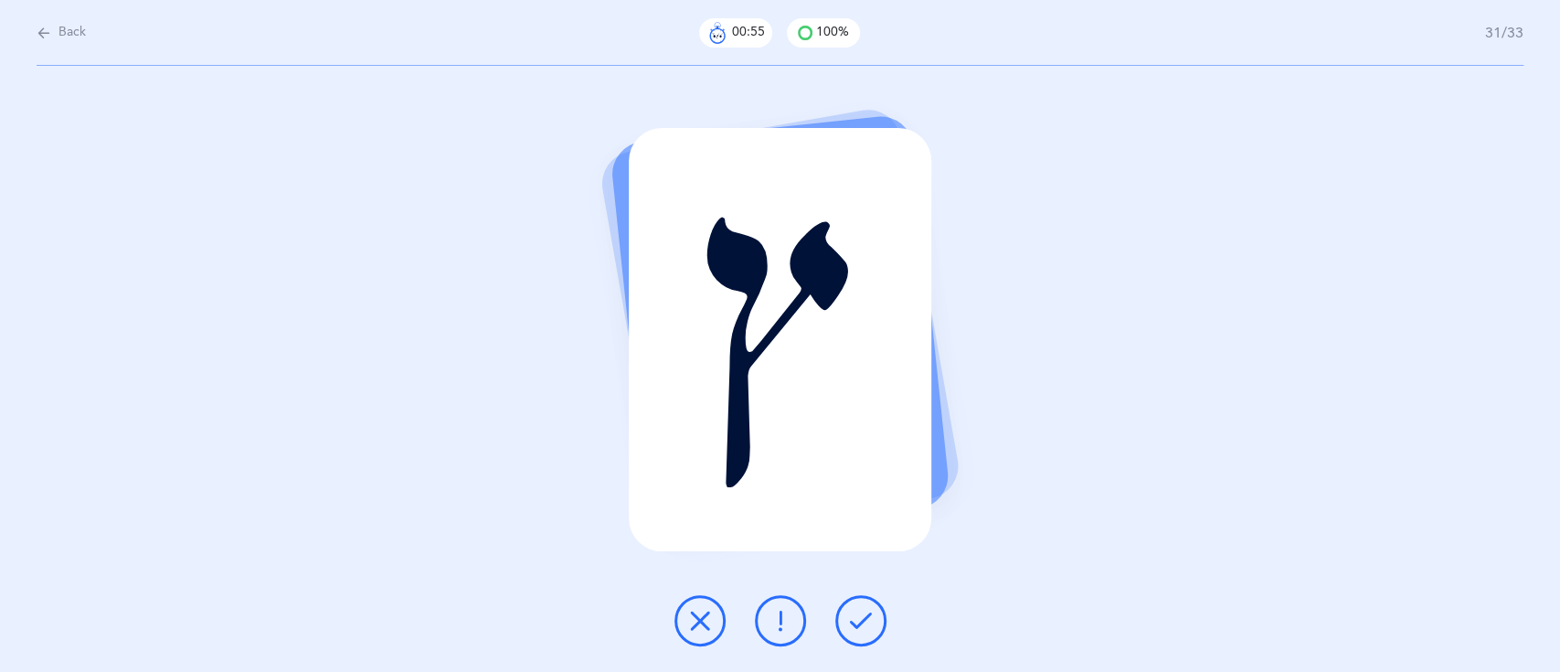
click at [872, 633] on button at bounding box center [860, 620] width 51 height 51
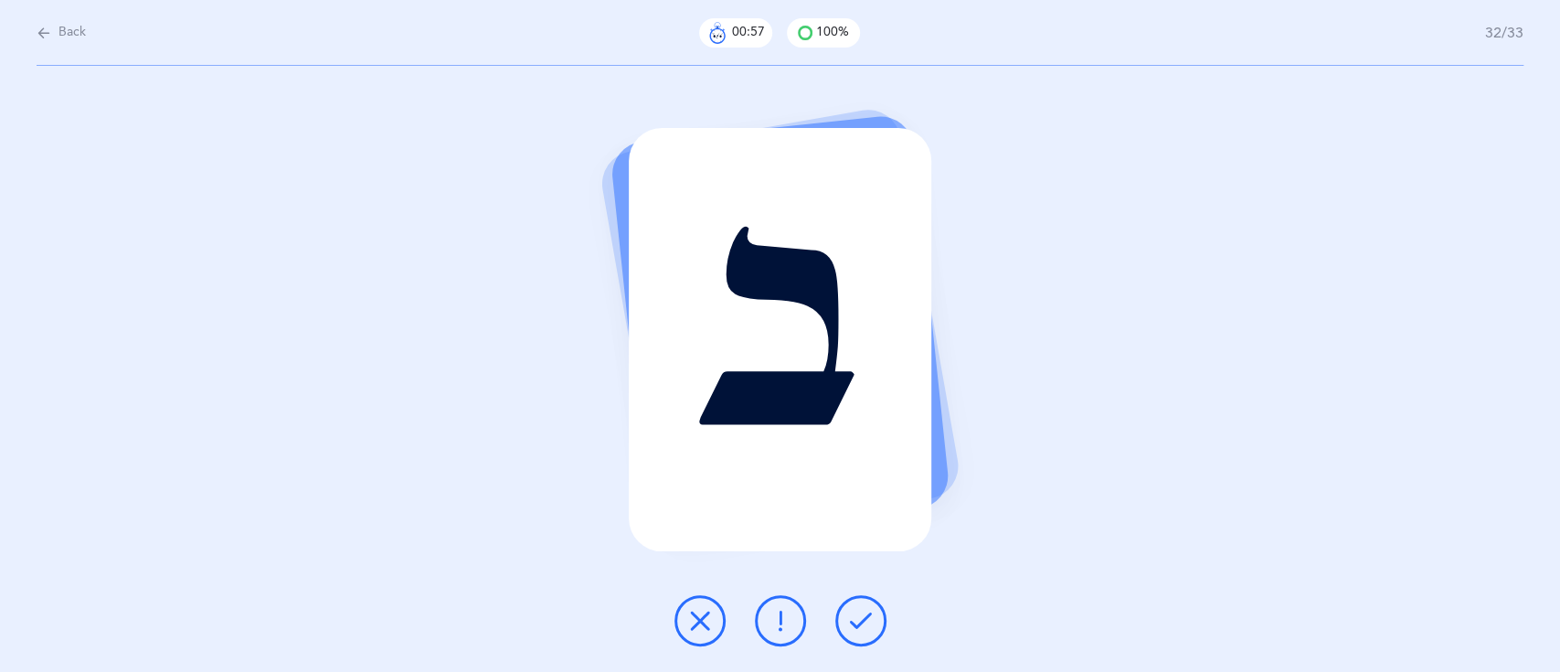
click at [872, 633] on button at bounding box center [860, 620] width 51 height 51
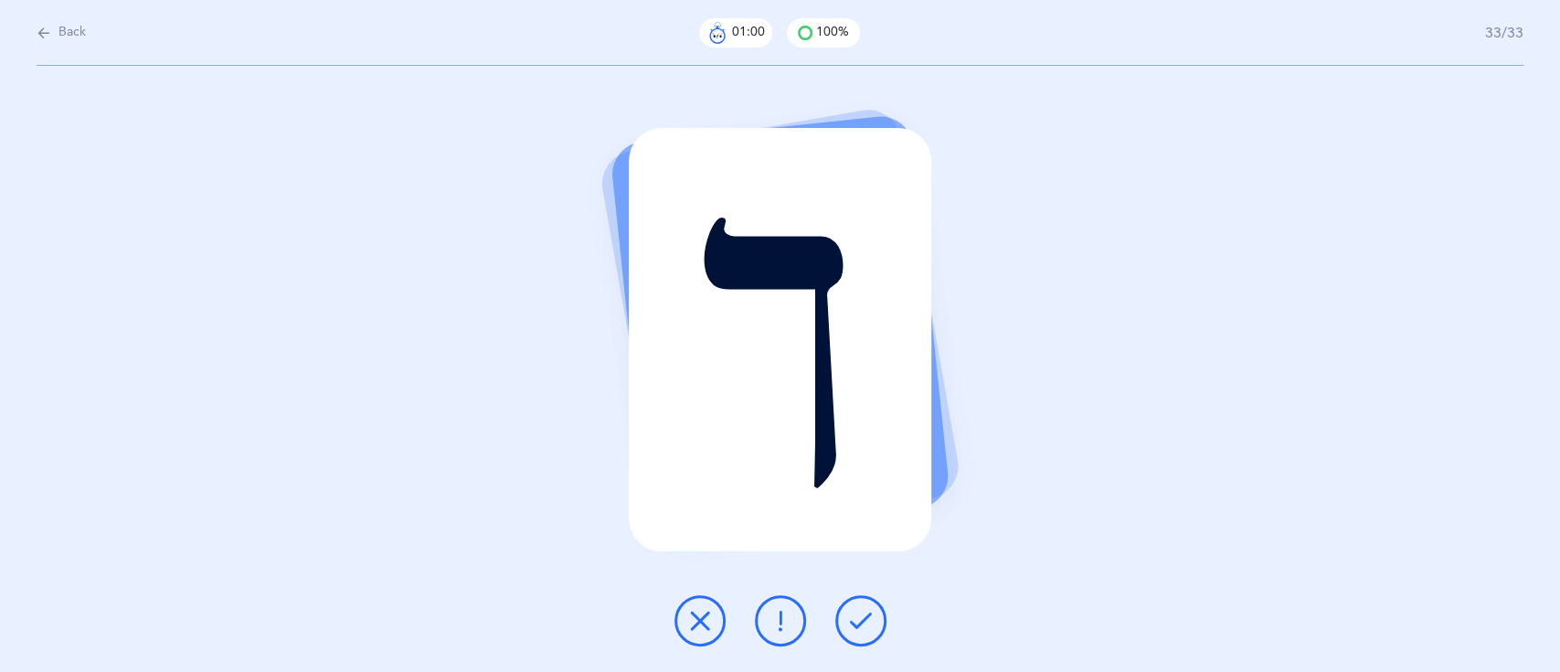
click at [703, 619] on icon at bounding box center [700, 621] width 22 height 22
